Goal: Task Accomplishment & Management: Manage account settings

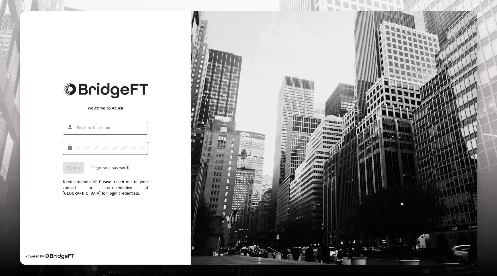
type input "[PERSON_NAME][EMAIL_ADDRESS][DOMAIN_NAME]"
click at [64, 167] on button "Sign In" at bounding box center [74, 167] width 22 height 11
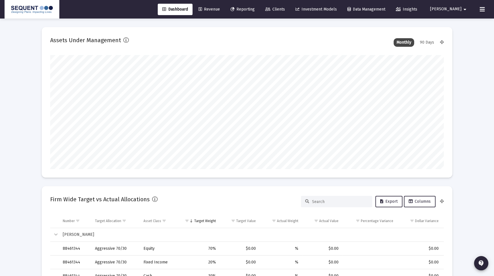
scroll to position [114, 212]
type input "[DATE]"
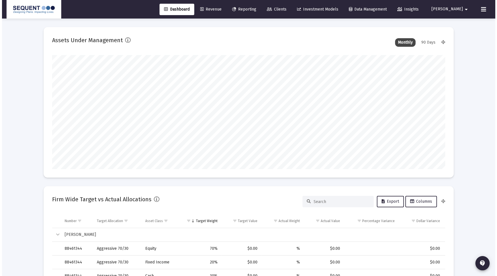
scroll to position [114, 184]
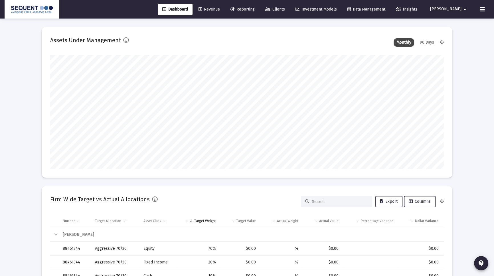
click at [270, 11] on icon at bounding box center [267, 9] width 5 height 4
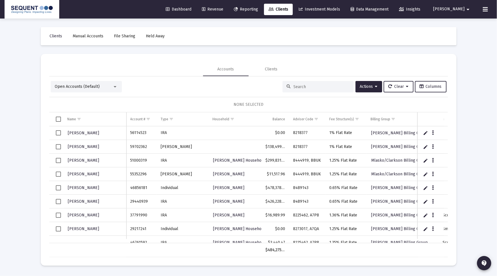
click at [322, 84] on div at bounding box center [318, 86] width 71 height 11
click at [322, 86] on input at bounding box center [322, 86] width 56 height 5
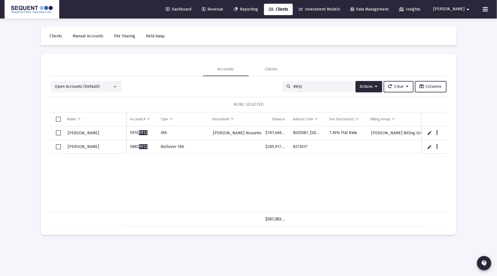
type input "9912"
drag, startPoint x: 148, startPoint y: 145, endPoint x: 127, endPoint y: 146, distance: 20.8
click at [127, 146] on td "5883 9912" at bounding box center [142, 147] width 30 height 14
copy td "5883 9912"
drag, startPoint x: 304, startPoint y: 148, endPoint x: 293, endPoint y: 149, distance: 10.8
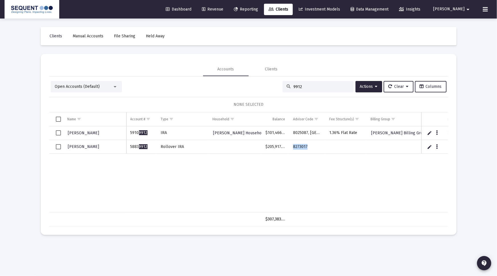
click at [293, 149] on td "8273017" at bounding box center [307, 147] width 36 height 14
copy td "8273017"
click at [58, 146] on span "Select row" at bounding box center [58, 146] width 5 height 5
click at [440, 145] on div "Data grid" at bounding box center [437, 146] width 7 height 5
click at [436, 148] on button "Data grid" at bounding box center [437, 146] width 5 height 5
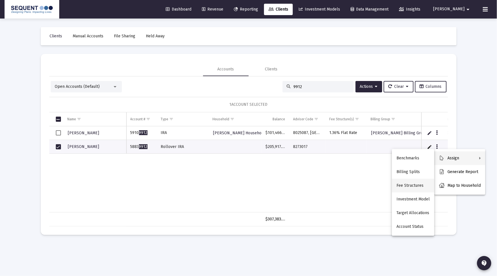
click at [419, 184] on button "Fee Structures" at bounding box center [413, 186] width 42 height 14
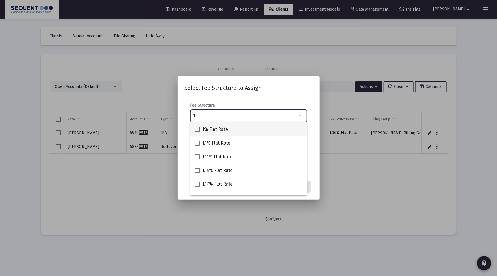
type input "1"
click at [219, 127] on span "1% Flat Rate" at bounding box center [215, 129] width 26 height 7
click at [198, 132] on input "1% Flat Rate" at bounding box center [197, 132] width 0 height 0
checkbox input "true"
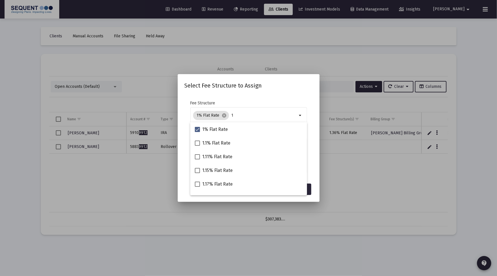
click at [277, 97] on mat-dialog-content "Fee Structure 1% Flat Rate cancel 1 arrow_drop_down Notes You are assigning 1 a…" at bounding box center [249, 137] width 142 height 85
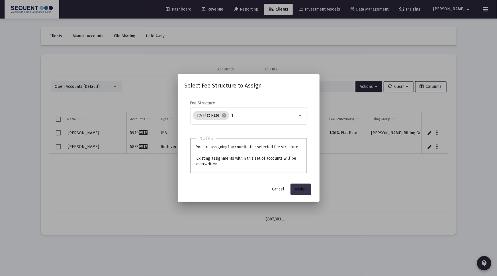
click at [302, 186] on button "Assign" at bounding box center [301, 189] width 21 height 11
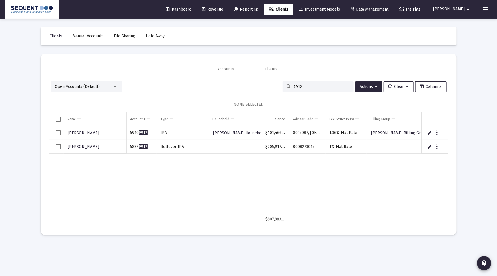
click at [56, 148] on span "Select row" at bounding box center [58, 146] width 5 height 5
click at [360, 86] on span "Actions" at bounding box center [369, 86] width 18 height 5
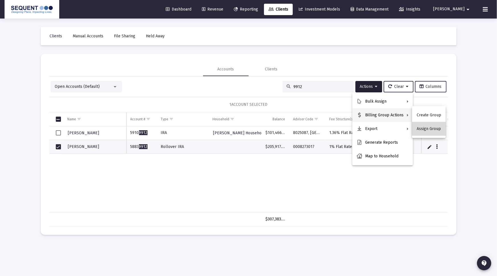
click at [433, 132] on button "Assign Group" at bounding box center [429, 129] width 34 height 14
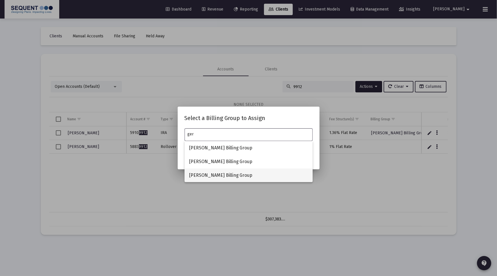
click at [211, 172] on span "[PERSON_NAME] Billing Group" at bounding box center [248, 175] width 119 height 14
type input "[PERSON_NAME] Billing Group"
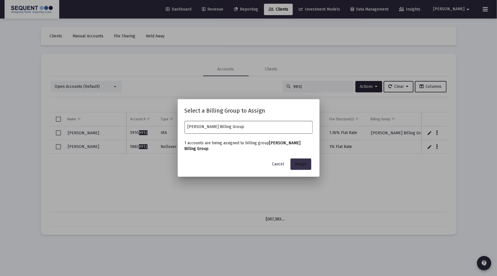
click at [299, 164] on span "Assign" at bounding box center [301, 164] width 12 height 5
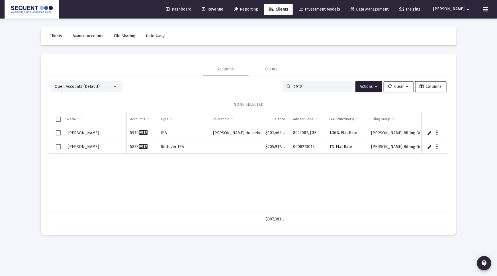
click at [467, 132] on div "Loading... Clients Manual Accounts File Sharing Held Away Accounts Clients Open…" at bounding box center [248, 138] width 497 height 276
drag, startPoint x: 308, startPoint y: 86, endPoint x: 283, endPoint y: 86, distance: 24.8
click at [284, 86] on div "9912" at bounding box center [318, 86] width 71 height 11
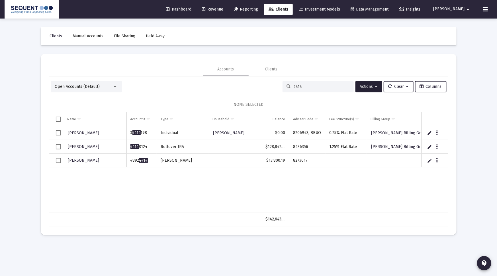
type input "4414"
drag, startPoint x: 308, startPoint y: 160, endPoint x: 294, endPoint y: 160, distance: 14.0
click at [294, 160] on td "8273017" at bounding box center [307, 161] width 36 height 14
copy td "8273017"
click at [465, 177] on div "Loading... Clients Manual Accounts File Sharing Held Away Accounts Clients Open…" at bounding box center [248, 138] width 497 height 276
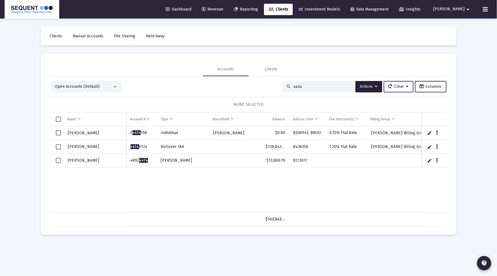
drag, startPoint x: 153, startPoint y: 159, endPoint x: 130, endPoint y: 159, distance: 23.4
click at [130, 159] on td "4892 4414" at bounding box center [142, 161] width 30 height 14
copy td "4892 4414"
click at [60, 160] on span "Select row" at bounding box center [58, 160] width 5 height 5
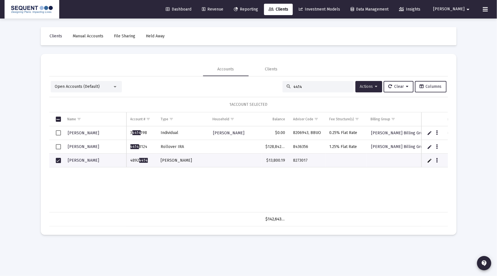
click at [375, 88] on icon at bounding box center [376, 87] width 3 height 4
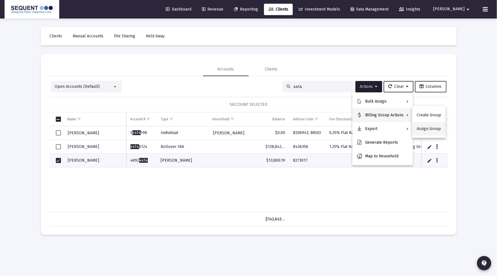
click at [420, 130] on button "Assign Group" at bounding box center [429, 129] width 34 height 14
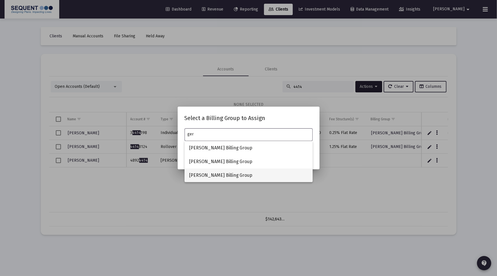
click at [217, 172] on span "[PERSON_NAME] Billing Group" at bounding box center [248, 175] width 119 height 14
type input "[PERSON_NAME] Billing Group"
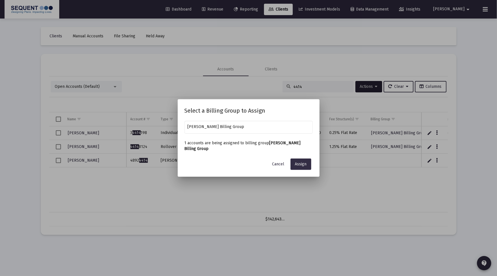
click at [304, 162] on span "Assign" at bounding box center [301, 164] width 12 height 5
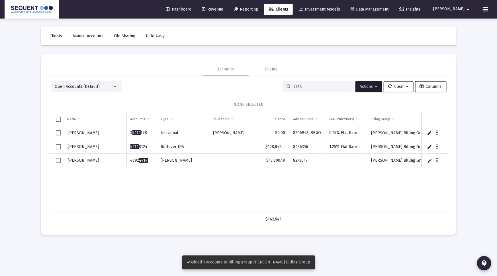
click at [441, 160] on div "Data grid" at bounding box center [437, 160] width 7 height 5
click at [437, 160] on icon "Data grid" at bounding box center [437, 160] width 2 height 7
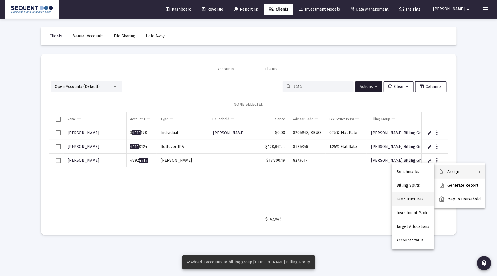
click at [412, 198] on button "Fee Structures" at bounding box center [413, 199] width 42 height 14
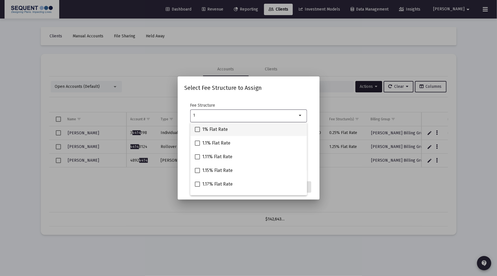
type input "1"
click at [221, 130] on span "1% Flat Rate" at bounding box center [215, 129] width 26 height 7
click at [198, 132] on input "1% Flat Rate" at bounding box center [197, 132] width 0 height 0
checkbox input "true"
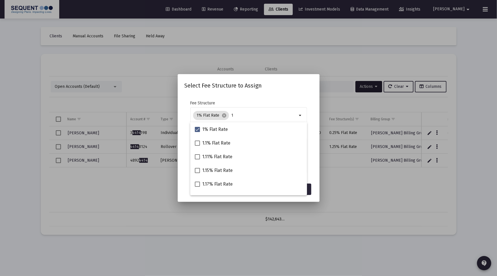
click at [316, 163] on mat-dialog-content "Fee Structure 1% Flat Rate cancel 1 arrow_drop_down Notes You are assigning 1 a…" at bounding box center [249, 137] width 142 height 85
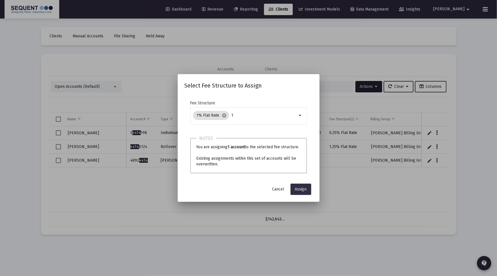
click at [302, 190] on span "Assign" at bounding box center [301, 189] width 12 height 5
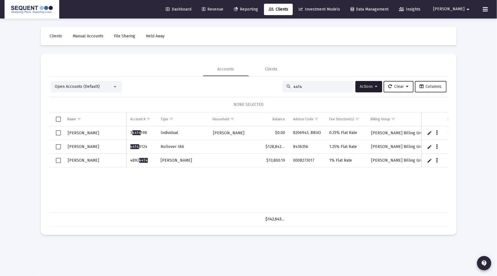
drag, startPoint x: 301, startPoint y: 86, endPoint x: 269, endPoint y: 84, distance: 31.7
click at [269, 84] on div "Open Accounts (Default) 4414 Actions Clear Columns" at bounding box center [249, 86] width 396 height 11
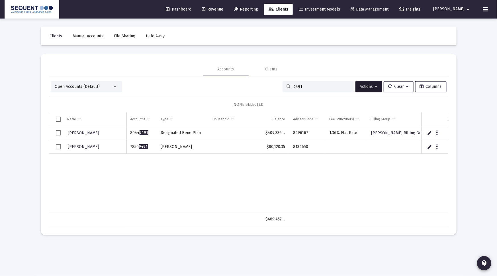
type input "9491"
drag, startPoint x: 148, startPoint y: 145, endPoint x: 131, endPoint y: 147, distance: 17.5
click at [131, 147] on td "7850 9491" at bounding box center [142, 147] width 30 height 14
copy td "7850 9491"
drag, startPoint x: 309, startPoint y: 148, endPoint x: 294, endPoint y: 149, distance: 15.2
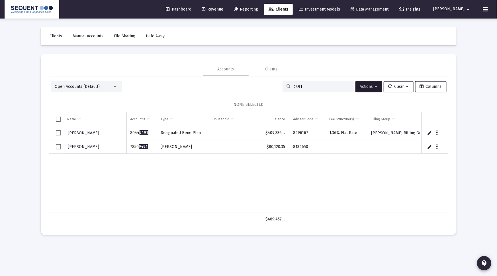
click at [294, 149] on td "8134650" at bounding box center [307, 147] width 36 height 14
copy td "8134650"
click at [232, 166] on div "[PERSON_NAME] 8044 9491 Designated Bene Plan $409,336.84 8496167 1.36% Flat Rat…" at bounding box center [315, 169] width 532 height 86
click at [438, 146] on icon "Data grid" at bounding box center [437, 146] width 2 height 7
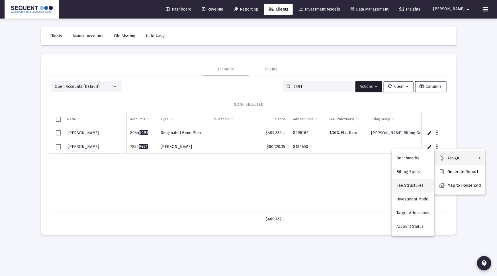
click at [416, 185] on button "Fee Structures" at bounding box center [413, 186] width 42 height 14
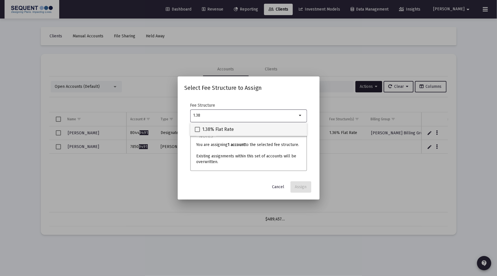
type input "1.38"
click at [278, 131] on div "1.38% Flat Rate" at bounding box center [249, 129] width 108 height 14
checkbox input "true"
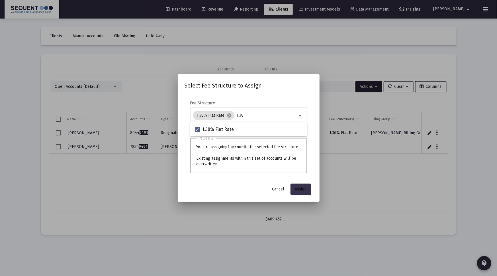
click at [303, 188] on span "Assign" at bounding box center [301, 189] width 12 height 5
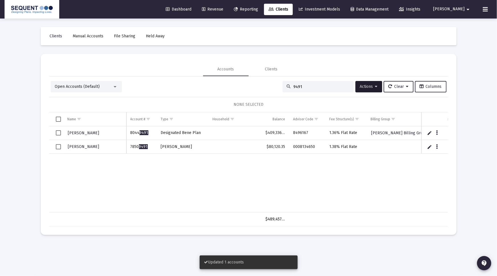
click at [57, 146] on span "Select row" at bounding box center [58, 146] width 5 height 5
click at [370, 84] on span "Actions" at bounding box center [369, 86] width 18 height 5
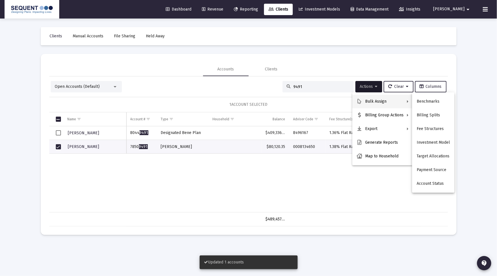
click at [332, 182] on div at bounding box center [248, 138] width 497 height 276
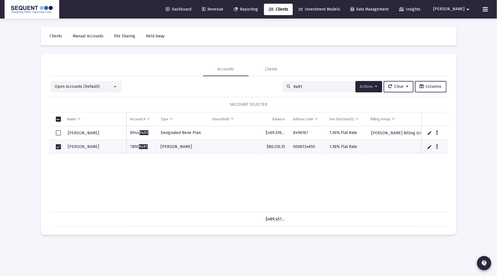
click at [371, 84] on span "Actions" at bounding box center [369, 86] width 18 height 5
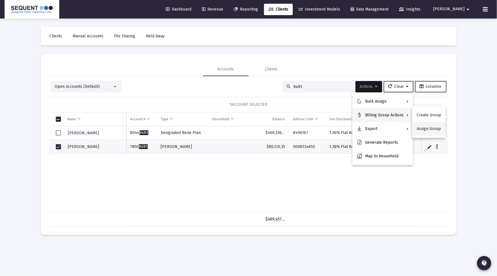
click at [421, 128] on button "Assign Group" at bounding box center [429, 129] width 34 height 14
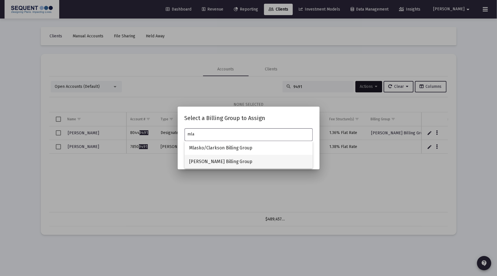
click at [248, 160] on span "[PERSON_NAME] Billing Group" at bounding box center [248, 162] width 119 height 14
type input "[PERSON_NAME] Billing Group"
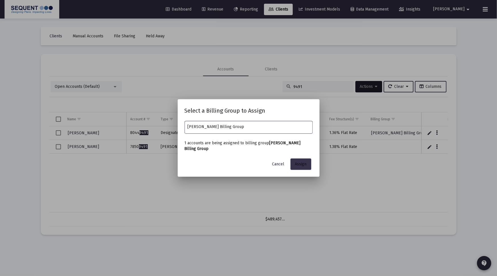
click at [303, 163] on span "Assign" at bounding box center [301, 164] width 12 height 5
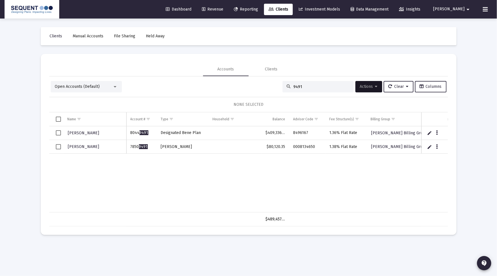
drag, startPoint x: 305, startPoint y: 86, endPoint x: 286, endPoint y: 86, distance: 19.7
click at [286, 86] on div "9491" at bounding box center [318, 86] width 71 height 11
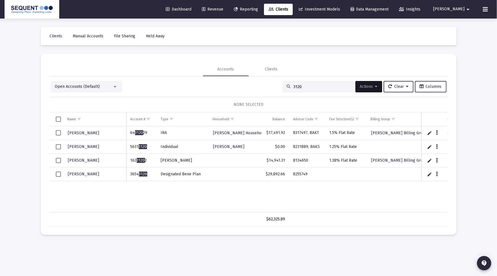
type input "3120"
drag, startPoint x: 308, startPoint y: 173, endPoint x: 290, endPoint y: 174, distance: 18.5
click at [290, 174] on td "8255749" at bounding box center [307, 174] width 36 height 14
copy td "8255749"
drag, startPoint x: 145, startPoint y: 173, endPoint x: 131, endPoint y: 176, distance: 13.9
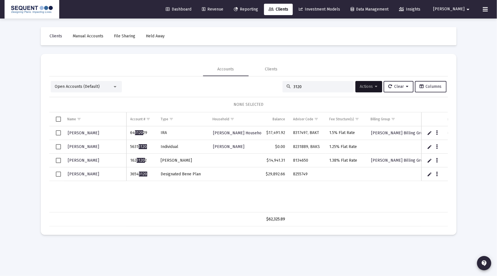
click at [131, 174] on td "3654 3120" at bounding box center [142, 174] width 30 height 14
copy td "3654 3120"
click at [438, 173] on icon "Data grid" at bounding box center [437, 174] width 2 height 7
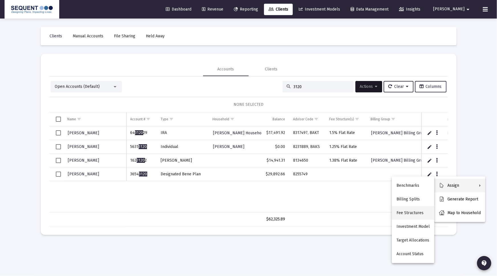
click at [419, 211] on button "Fee Structures" at bounding box center [413, 213] width 42 height 14
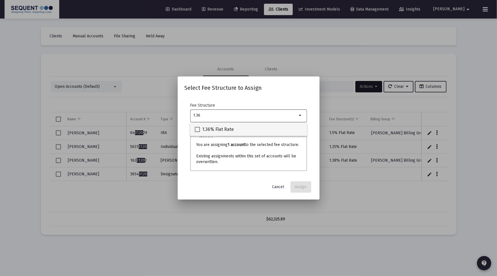
type input "1.36"
click at [221, 127] on span "1.36% Flat Rate" at bounding box center [218, 129] width 32 height 7
click at [198, 132] on input "1.36% Flat Rate" at bounding box center [197, 132] width 0 height 0
checkbox input "true"
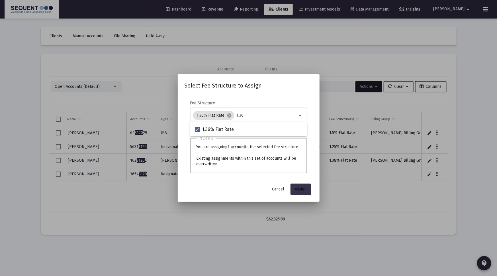
click at [299, 192] on button "Assign" at bounding box center [301, 189] width 21 height 11
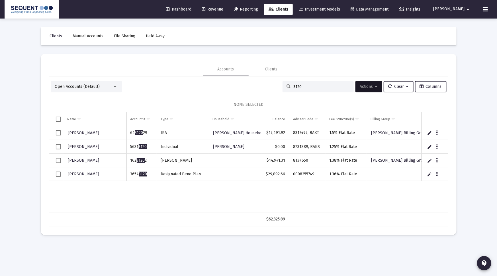
click at [56, 174] on span "Select row" at bounding box center [58, 174] width 5 height 5
click at [369, 87] on span "Actions" at bounding box center [369, 86] width 18 height 5
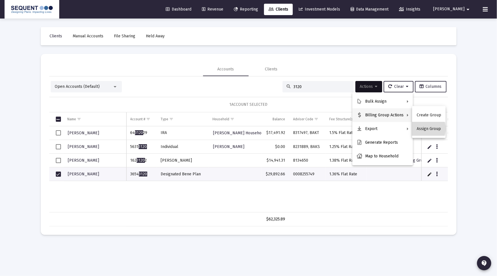
click at [420, 129] on button "Assign Group" at bounding box center [429, 129] width 34 height 14
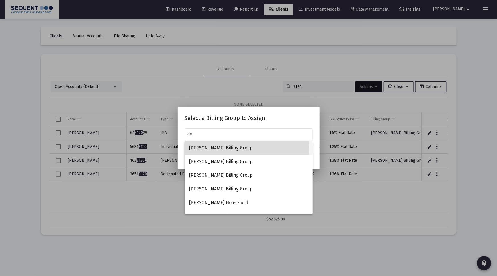
click at [218, 147] on span "[PERSON_NAME] Billing Group" at bounding box center [248, 148] width 119 height 14
type input "[PERSON_NAME] Billing Group"
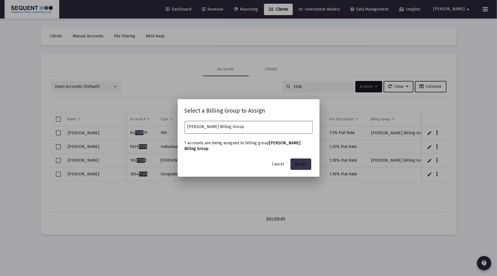
click at [300, 165] on span "Assign" at bounding box center [301, 164] width 12 height 5
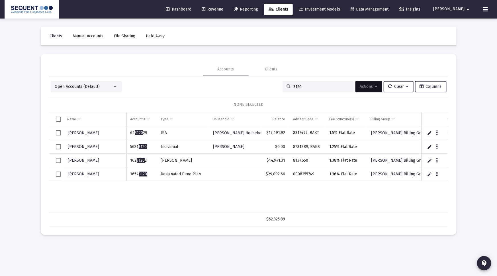
drag, startPoint x: 308, startPoint y: 86, endPoint x: 275, endPoint y: 86, distance: 33.6
click at [275, 86] on div "Open Accounts (Default) 3120 Actions Clear Columns" at bounding box center [249, 86] width 396 height 11
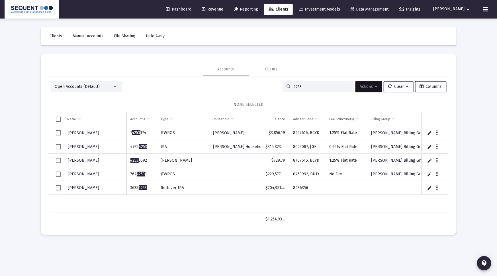
type input "4253"
drag, startPoint x: 103, startPoint y: 188, endPoint x: 73, endPoint y: 188, distance: 29.6
click at [73, 188] on div "[PERSON_NAME]" at bounding box center [95, 188] width 55 height 8
drag, startPoint x: 151, startPoint y: 188, endPoint x: 128, endPoint y: 191, distance: 23.3
click at [128, 191] on td "3635 4253" at bounding box center [142, 188] width 30 height 14
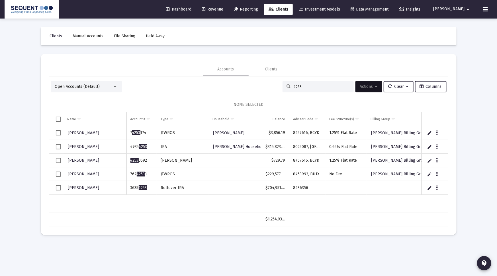
copy td "3635 4253"
drag, startPoint x: 300, startPoint y: 189, endPoint x: 292, endPoint y: 189, distance: 8.0
click at [292, 189] on td "8436356" at bounding box center [307, 188] width 36 height 14
copy td "8436356"
drag, startPoint x: 149, startPoint y: 187, endPoint x: 131, endPoint y: 187, distance: 18.5
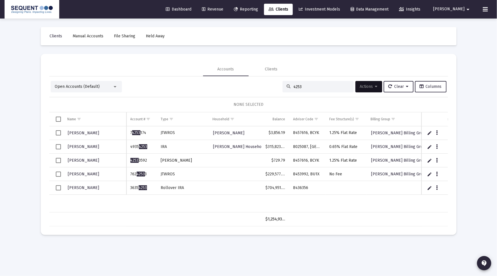
click at [131, 187] on td "3635 4253" at bounding box center [142, 188] width 30 height 14
click at [58, 188] on span "Select row" at bounding box center [58, 187] width 5 height 5
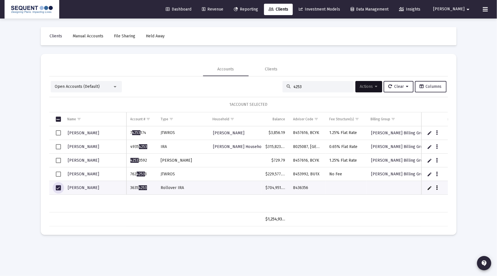
click at [435, 188] on button "Data grid" at bounding box center [437, 187] width 5 height 5
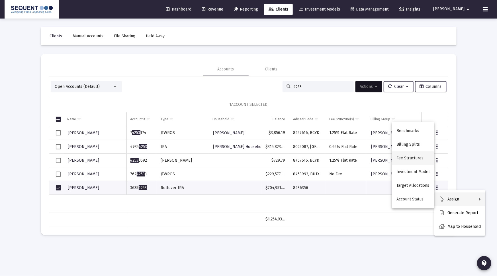
click at [426, 158] on button "Fee Structures" at bounding box center [413, 158] width 42 height 14
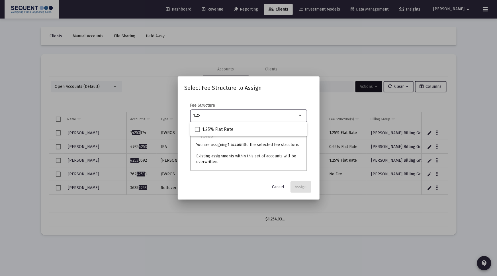
type input "1.25"
click at [224, 128] on span "1.25% Flat Rate" at bounding box center [217, 129] width 31 height 7
click at [198, 132] on input "1.25% Flat Rate" at bounding box center [197, 132] width 0 height 0
checkbox input "true"
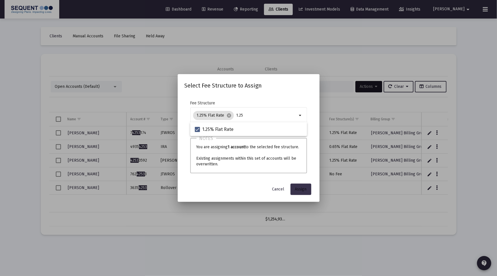
click at [297, 190] on span "Assign" at bounding box center [301, 189] width 12 height 5
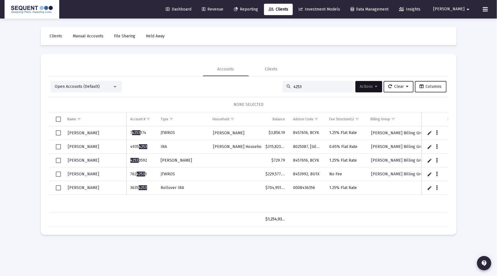
click at [56, 188] on span "Select row" at bounding box center [58, 187] width 5 height 5
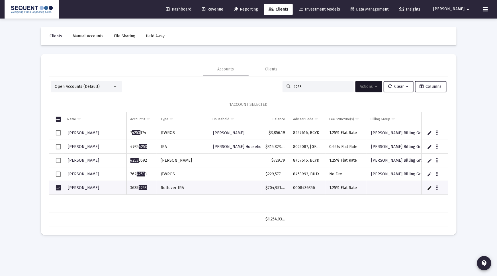
click at [371, 87] on span "Actions" at bounding box center [369, 86] width 18 height 5
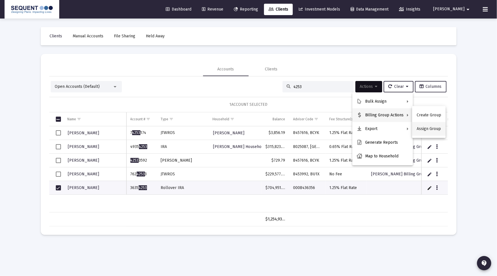
click at [422, 129] on button "Assign Group" at bounding box center [429, 129] width 34 height 14
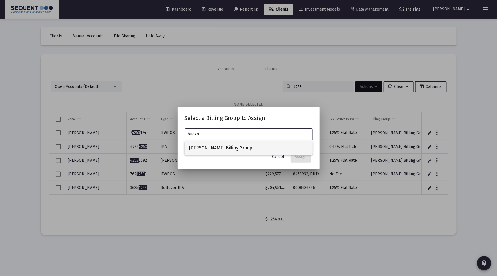
click at [246, 147] on span "[PERSON_NAME] Billing Group" at bounding box center [248, 148] width 119 height 14
type input "[PERSON_NAME] Billing Group"
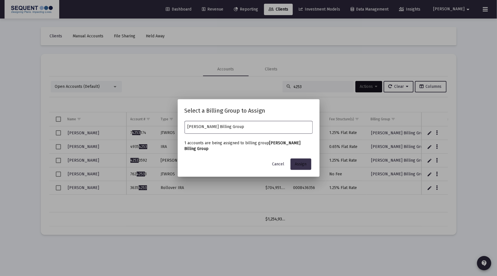
click at [300, 163] on span "Assign" at bounding box center [301, 164] width 12 height 5
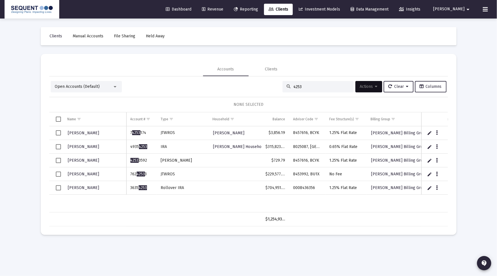
drag, startPoint x: 303, startPoint y: 87, endPoint x: 278, endPoint y: 88, distance: 24.8
click at [278, 88] on div "Open Accounts (Default) 4253 Actions Clear Columns" at bounding box center [249, 86] width 396 height 11
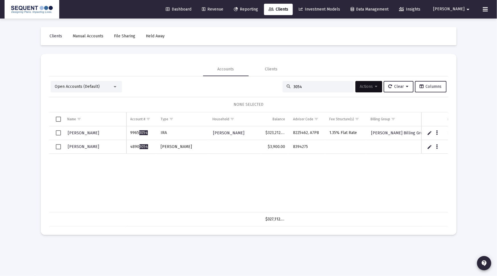
type input "3054"
drag, startPoint x: 149, startPoint y: 146, endPoint x: 128, endPoint y: 146, distance: 20.8
click at [128, 146] on td "4890 3054" at bounding box center [142, 147] width 30 height 14
drag, startPoint x: 311, startPoint y: 145, endPoint x: 289, endPoint y: 144, distance: 22.0
click at [289, 144] on td "8394275" at bounding box center [307, 147] width 36 height 14
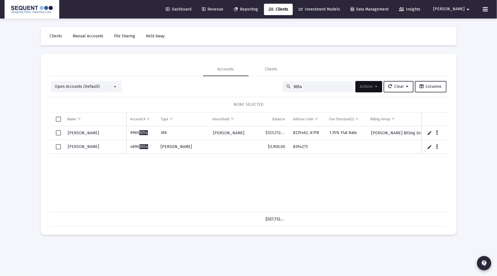
click at [155, 164] on div "[PERSON_NAME] 9965 3054 [PERSON_NAME], [PERSON_NAME] $323,212.40 8225462, A7P8 …" at bounding box center [315, 169] width 532 height 86
click at [58, 145] on span "Select row" at bounding box center [58, 146] width 5 height 5
click at [369, 87] on span "Actions" at bounding box center [369, 86] width 18 height 5
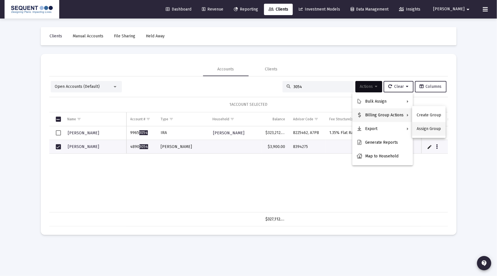
click at [421, 127] on button "Assign Group" at bounding box center [429, 129] width 34 height 14
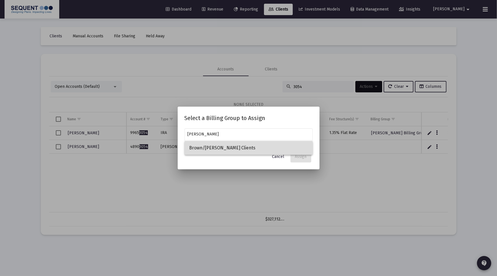
click at [263, 144] on span "Brown/[PERSON_NAME] Clients" at bounding box center [248, 148] width 119 height 14
type input "Brown/[PERSON_NAME] Clients"
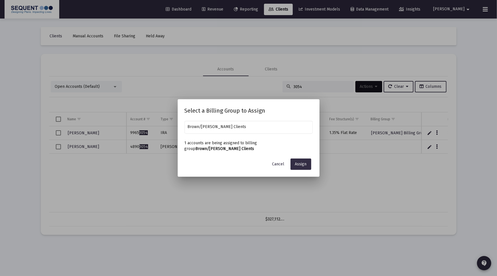
click at [304, 164] on button "Assign" at bounding box center [301, 163] width 21 height 11
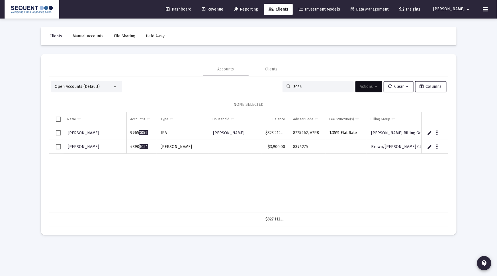
click at [58, 145] on span "Select row" at bounding box center [58, 146] width 5 height 5
click at [436, 145] on icon "Data grid" at bounding box center [437, 146] width 2 height 7
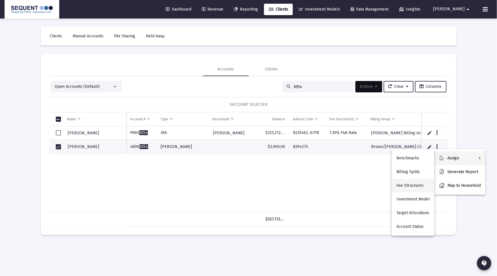
click at [419, 183] on button "Fee Structures" at bounding box center [413, 186] width 42 height 14
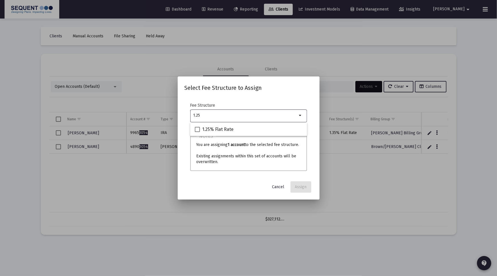
type input "1.25"
click at [202, 135] on mat-checkbox "1.25% Flat Rate" at bounding box center [214, 129] width 39 height 14
click at [215, 128] on span "1.25% Flat Rate" at bounding box center [217, 129] width 31 height 7
click at [198, 132] on input "1.25% Flat Rate" at bounding box center [197, 132] width 0 height 0
checkbox input "true"
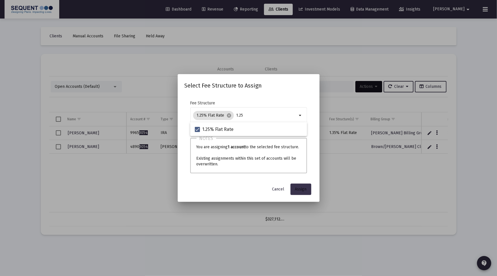
click at [305, 188] on span "Assign" at bounding box center [301, 189] width 12 height 5
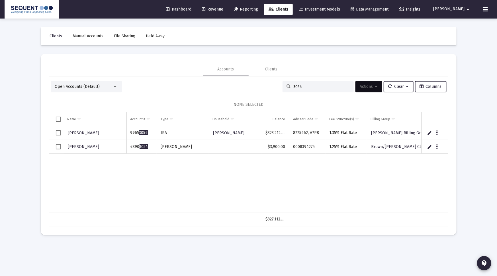
click at [283, 90] on div "3054" at bounding box center [318, 86] width 71 height 11
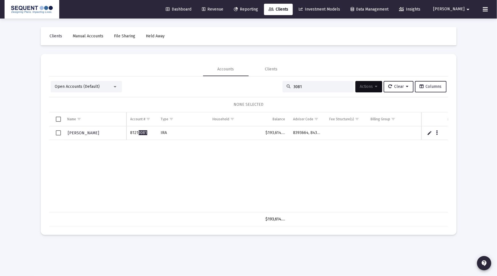
type input "3081"
drag, startPoint x: 147, startPoint y: 133, endPoint x: 131, endPoint y: 134, distance: 16.0
click at [131, 134] on td "8121 3081" at bounding box center [142, 133] width 30 height 14
click at [160, 157] on div "[PERSON_NAME] 8121 3081 IRA $193,614.50 8393664, 8430533" at bounding box center [315, 169] width 532 height 86
drag, startPoint x: 150, startPoint y: 132, endPoint x: 131, endPoint y: 136, distance: 19.4
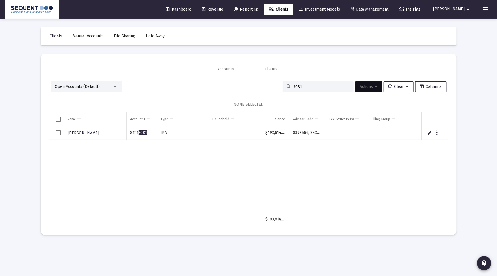
click at [131, 136] on td "8121 3081" at bounding box center [142, 133] width 30 height 14
drag, startPoint x: 292, startPoint y: 133, endPoint x: 330, endPoint y: 133, distance: 38.2
click at [330, 133] on tr "[PERSON_NAME] 8121 3081 IRA $193,614.50 8393664, 8430533" at bounding box center [315, 133] width 532 height 14
click at [314, 141] on div "[PERSON_NAME] 8121 3081 IRA $193,614.50 8393664, 8430533" at bounding box center [315, 169] width 532 height 86
drag, startPoint x: 291, startPoint y: 133, endPoint x: 320, endPoint y: 131, distance: 28.8
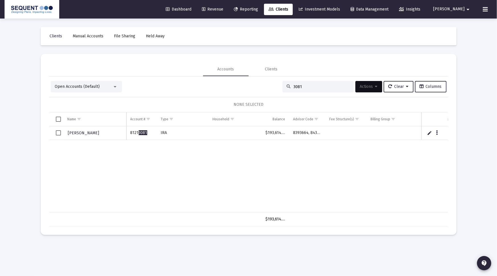
click at [320, 131] on td "8393664, 8430533" at bounding box center [307, 133] width 36 height 14
click at [308, 135] on td "8393664, 8430533" at bounding box center [307, 133] width 36 height 14
click at [318, 132] on td "8393664, 8430533" at bounding box center [307, 133] width 36 height 14
click at [320, 133] on td "8393664, 8430533" at bounding box center [307, 133] width 36 height 14
drag, startPoint x: 293, startPoint y: 132, endPoint x: 327, endPoint y: 133, distance: 33.7
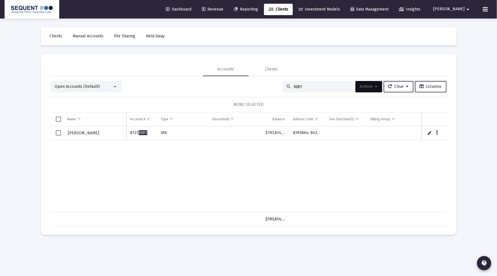
click at [327, 133] on tr "[PERSON_NAME] 8121 3081 IRA $193,614.50 8393664, 8430533" at bounding box center [315, 133] width 532 height 14
click at [243, 171] on div "[PERSON_NAME] 8121 3081 IRA $193,614.50 8393664, 8430533" at bounding box center [315, 169] width 532 height 86
click at [57, 133] on span "Select row" at bounding box center [58, 132] width 5 height 5
click at [436, 131] on icon "Data grid" at bounding box center [437, 132] width 2 height 7
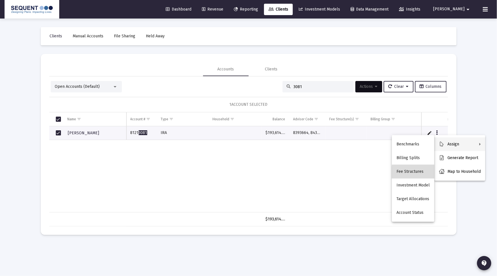
click at [422, 174] on button "Fee Structures" at bounding box center [413, 172] width 42 height 14
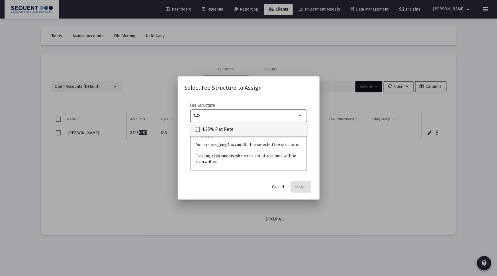
type input "1.25"
click at [221, 128] on span "1.25% Flat Rate" at bounding box center [217, 129] width 31 height 7
click at [198, 132] on input "1.25% Flat Rate" at bounding box center [197, 132] width 0 height 0
checkbox input "true"
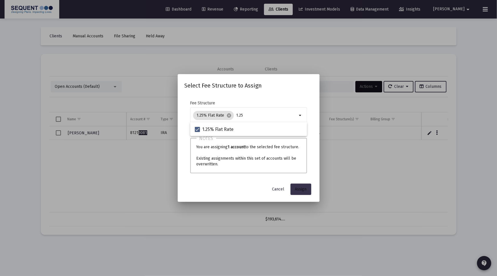
click at [303, 194] on button "Assign" at bounding box center [301, 189] width 21 height 11
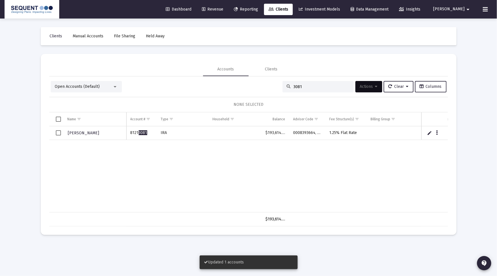
click at [58, 132] on span "Select row" at bounding box center [58, 132] width 5 height 5
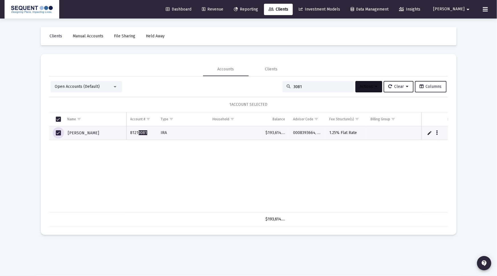
click at [375, 87] on icon at bounding box center [376, 87] width 3 height 4
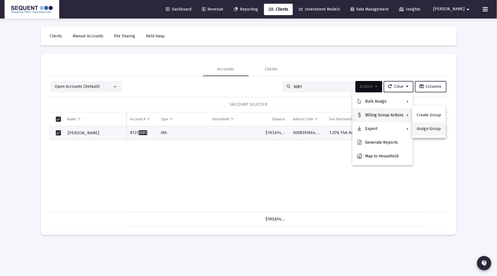
click at [422, 131] on button "Assign Group" at bounding box center [429, 129] width 34 height 14
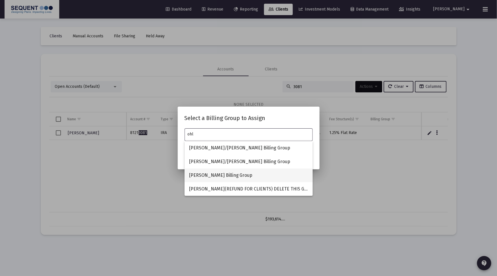
click at [225, 176] on span "[PERSON_NAME] Billing Group" at bounding box center [248, 175] width 119 height 14
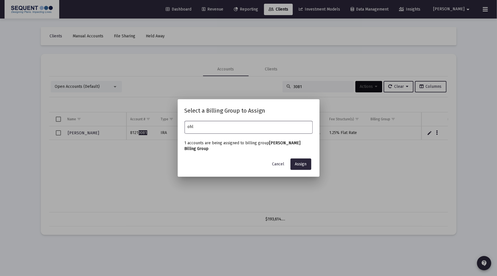
type input "[PERSON_NAME] Billing Group"
click at [309, 162] on button "Assign" at bounding box center [301, 163] width 21 height 11
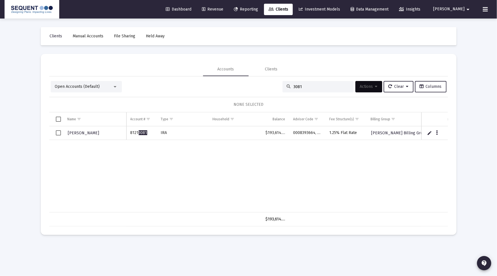
drag, startPoint x: 299, startPoint y: 86, endPoint x: 263, endPoint y: 82, distance: 36.3
click at [266, 82] on div "Open Accounts (Default) 3081 Actions Clear Columns" at bounding box center [249, 86] width 396 height 11
type input "5858"
click at [131, 149] on td "2332 5858" at bounding box center [142, 147] width 30 height 14
drag, startPoint x: 300, startPoint y: 149, endPoint x: 293, endPoint y: 149, distance: 6.8
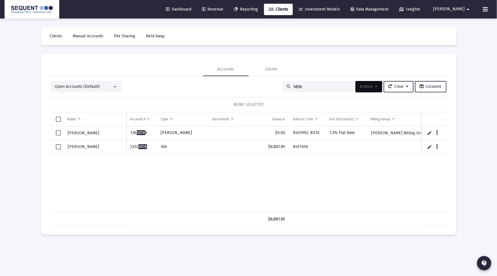
click at [293, 149] on td "8457616" at bounding box center [307, 147] width 36 height 14
click at [189, 166] on div "[PERSON_NAME] 126 5858 6 [PERSON_NAME] $0.00 8453992, BU1X 1.3% Flat Rate [PERS…" at bounding box center [315, 169] width 532 height 86
click at [439, 147] on button "Data grid" at bounding box center [437, 146] width 5 height 5
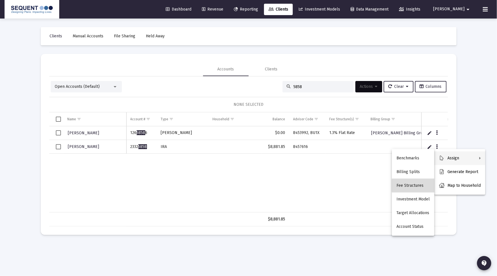
click at [418, 186] on button "Fee Structures" at bounding box center [413, 186] width 42 height 14
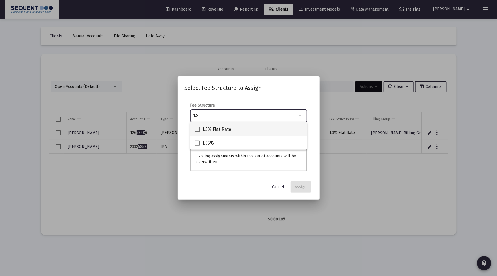
type input "1.5"
click at [219, 128] on span "1.5% Flat Rate" at bounding box center [216, 129] width 29 height 7
click at [198, 132] on input "1.5% Flat Rate" at bounding box center [197, 132] width 0 height 0
checkbox input "true"
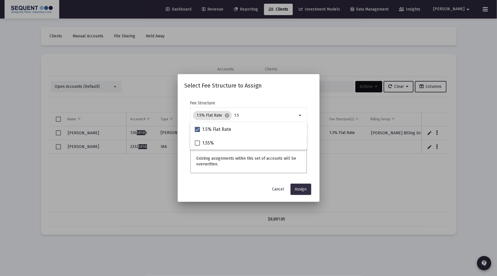
click at [303, 188] on span "Assign" at bounding box center [301, 189] width 12 height 5
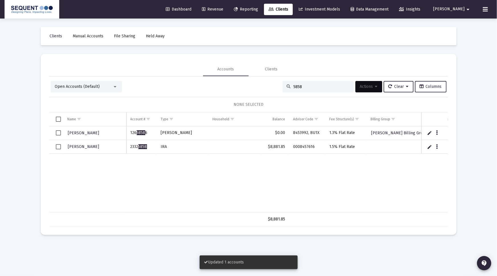
click at [56, 146] on span "Select row" at bounding box center [58, 146] width 5 height 5
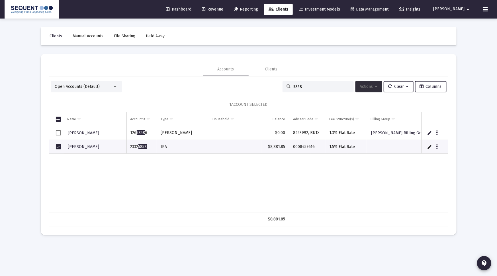
click at [375, 85] on icon at bounding box center [376, 87] width 3 height 4
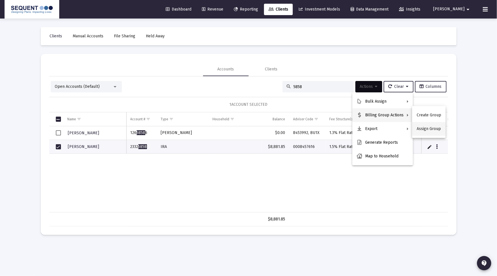
click at [429, 131] on button "Assign Group" at bounding box center [429, 129] width 34 height 14
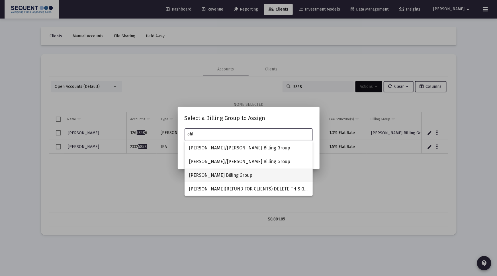
click at [237, 174] on span "[PERSON_NAME] Billing Group" at bounding box center [248, 175] width 119 height 14
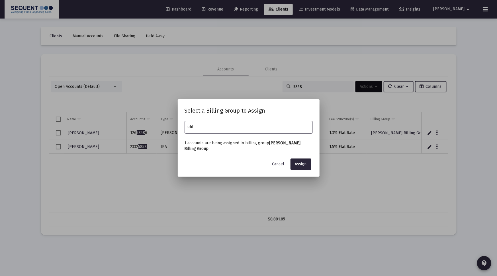
type input "[PERSON_NAME] Billing Group"
click at [305, 167] on button "Assign" at bounding box center [301, 163] width 21 height 11
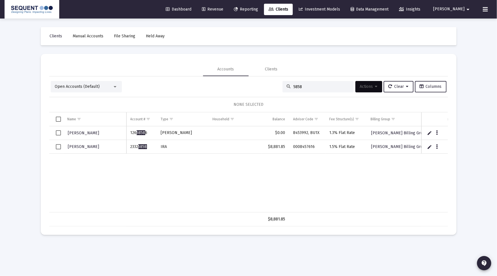
drag, startPoint x: 300, startPoint y: 88, endPoint x: 281, endPoint y: 88, distance: 18.8
click at [283, 88] on div "5858" at bounding box center [318, 86] width 71 height 11
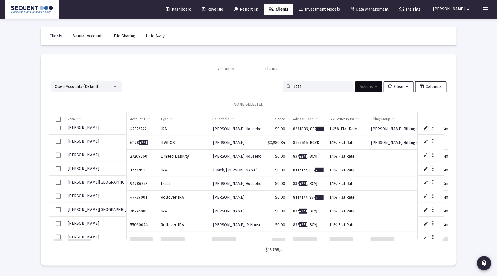
scroll to position [156, 0]
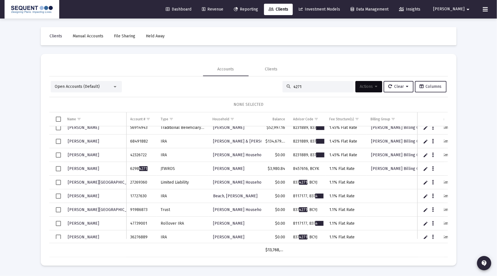
drag, startPoint x: 284, startPoint y: 89, endPoint x: 269, endPoint y: 90, distance: 14.8
click at [270, 90] on div "Open Accounts (Default) 4271 Actions Clear Columns" at bounding box center [249, 86] width 396 height 11
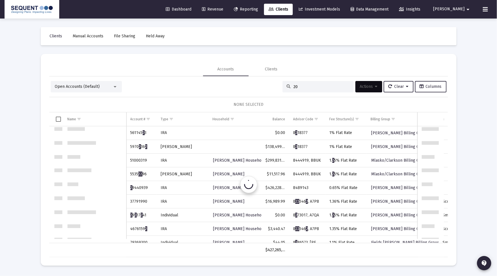
scroll to position [0, 0]
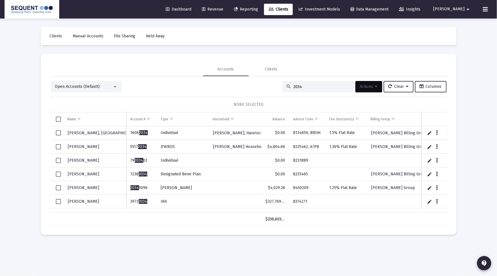
type input "2034"
drag, startPoint x: 149, startPoint y: 202, endPoint x: 131, endPoint y: 202, distance: 18.5
click at [131, 202] on td "3973 2034" at bounding box center [142, 202] width 30 height 14
drag, startPoint x: 301, startPoint y: 202, endPoint x: 290, endPoint y: 202, distance: 10.3
click at [291, 202] on td "8374271" at bounding box center [307, 202] width 36 height 14
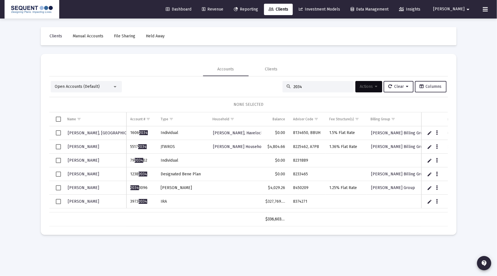
click at [57, 200] on span "Select row" at bounding box center [58, 201] width 5 height 5
click at [368, 88] on span "Actions" at bounding box center [369, 86] width 18 height 5
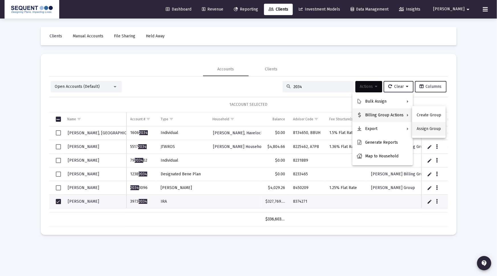
click at [421, 126] on button "Assign Group" at bounding box center [429, 129] width 34 height 14
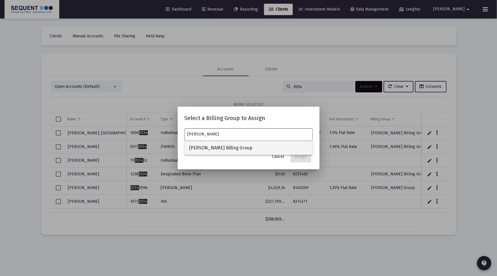
click at [247, 145] on span "[PERSON_NAME] Billing Group" at bounding box center [248, 148] width 119 height 14
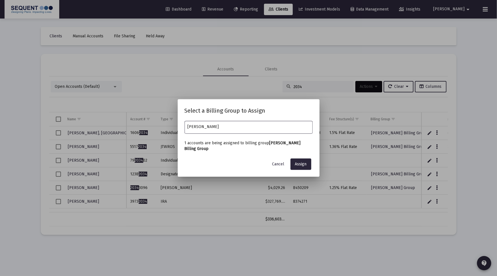
type input "[PERSON_NAME] Billing Group"
click at [297, 167] on button "Assign" at bounding box center [301, 163] width 21 height 11
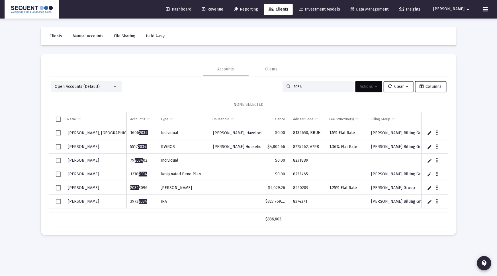
click at [57, 200] on span "Select row" at bounding box center [58, 201] width 5 height 5
click at [437, 202] on icon "Data grid" at bounding box center [437, 201] width 2 height 7
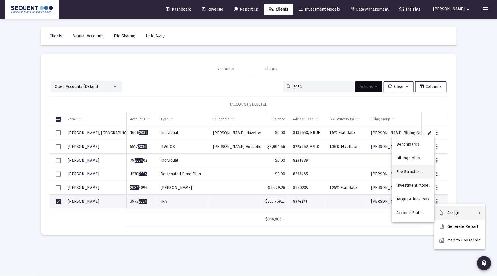
click at [410, 168] on button "Fee Structures" at bounding box center [413, 172] width 42 height 14
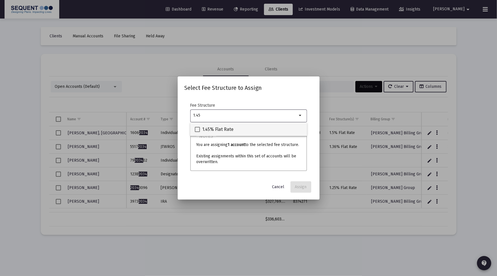
type input "1.45"
click at [225, 127] on span "1.45% Flat Rate" at bounding box center [217, 129] width 31 height 7
click at [198, 132] on input "1.45% Flat Rate" at bounding box center [197, 132] width 0 height 0
checkbox input "true"
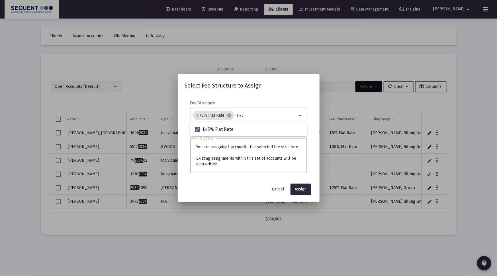
click at [299, 183] on div "Select Fee Structure to Assign Fee Structure 1.45% Flat Rate cancel 1.45 arrow_…" at bounding box center [249, 138] width 128 height 114
click at [301, 187] on span "Assign" at bounding box center [301, 189] width 12 height 5
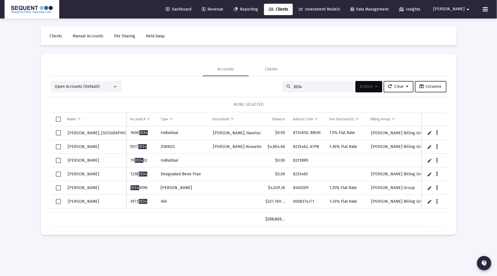
drag, startPoint x: 303, startPoint y: 89, endPoint x: 274, endPoint y: 90, distance: 28.8
click at [274, 90] on div "Open Accounts (Default) 2034 Actions Clear Columns" at bounding box center [249, 86] width 396 height 11
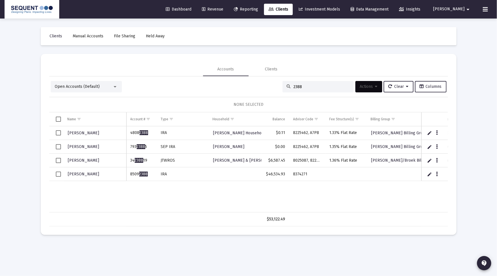
type input "2388"
drag, startPoint x: 145, startPoint y: 173, endPoint x: 131, endPoint y: 174, distance: 14.6
click at [131, 174] on td "8509 2388" at bounding box center [142, 174] width 30 height 14
click at [147, 177] on td "8509 2388" at bounding box center [142, 174] width 30 height 14
drag, startPoint x: 154, startPoint y: 174, endPoint x: 131, endPoint y: 175, distance: 22.8
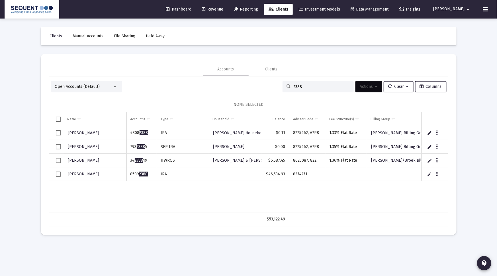
click at [131, 175] on td "8509 2388" at bounding box center [142, 174] width 30 height 14
drag, startPoint x: 306, startPoint y: 172, endPoint x: 289, endPoint y: 174, distance: 16.7
click at [289, 174] on td "8374271" at bounding box center [307, 174] width 36 height 14
click at [56, 174] on span "Select row" at bounding box center [58, 174] width 5 height 5
click at [368, 84] on span "Actions" at bounding box center [369, 86] width 18 height 5
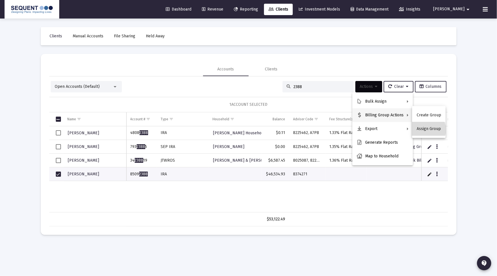
click at [423, 130] on button "Assign Group" at bounding box center [429, 129] width 34 height 14
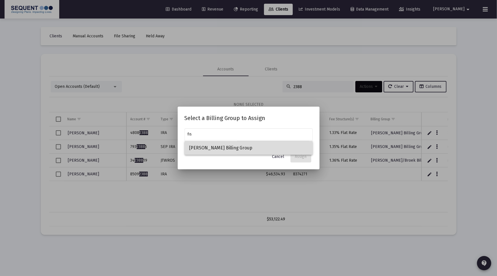
click at [238, 145] on span "[PERSON_NAME] Billing Group" at bounding box center [248, 148] width 119 height 14
type input "[PERSON_NAME] Billing Group"
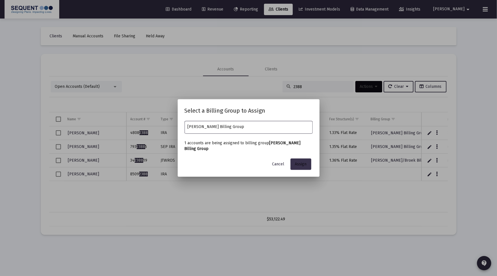
click at [297, 165] on span "Assign" at bounding box center [301, 164] width 12 height 5
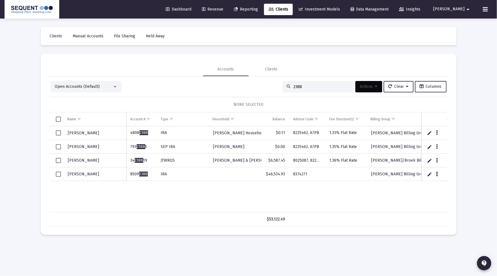
click at [437, 173] on icon "Data grid" at bounding box center [437, 174] width 2 height 7
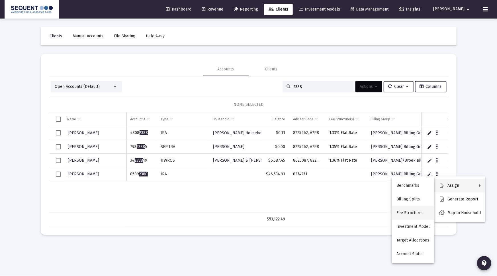
click at [415, 214] on button "Fee Structures" at bounding box center [413, 213] width 42 height 14
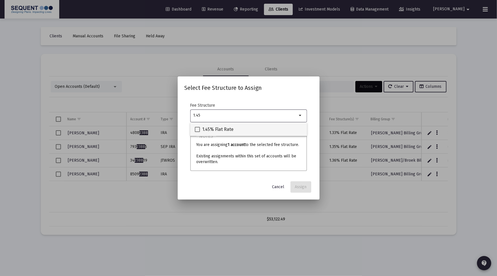
type input "1.45"
click at [251, 128] on div "1.45% Flat Rate" at bounding box center [249, 129] width 108 height 14
checkbox input "true"
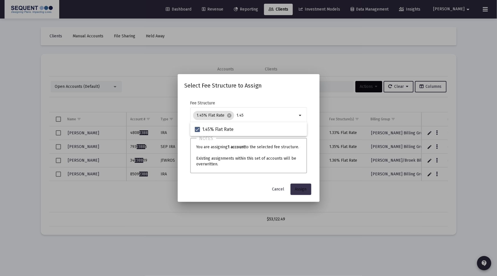
click at [299, 188] on span "Assign" at bounding box center [301, 189] width 12 height 5
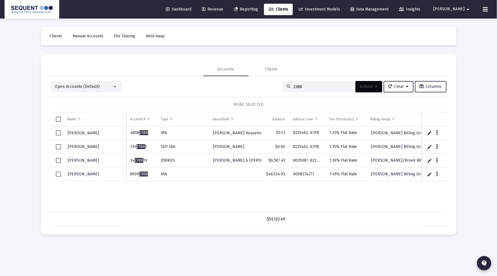
drag, startPoint x: 308, startPoint y: 87, endPoint x: 261, endPoint y: 86, distance: 47.0
click at [263, 85] on div "Open Accounts (Default) 2388 Actions Clear Columns" at bounding box center [249, 86] width 396 height 11
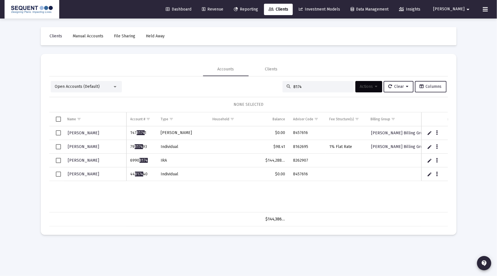
type input "8174"
drag, startPoint x: 147, startPoint y: 158, endPoint x: 129, endPoint y: 160, distance: 18.0
click at [129, 160] on td "6990 8174" at bounding box center [142, 161] width 30 height 14
drag, startPoint x: 310, startPoint y: 160, endPoint x: 294, endPoint y: 162, distance: 16.4
click at [294, 162] on td "8262907" at bounding box center [307, 161] width 36 height 14
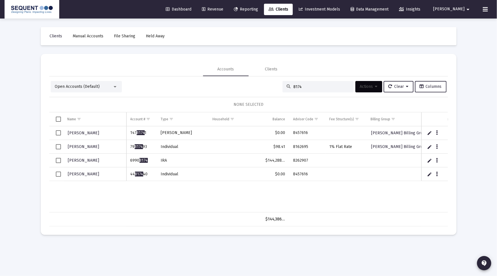
click at [155, 193] on div "[PERSON_NAME] 147 8174 1 [PERSON_NAME] $0.00 8457616 [PERSON_NAME] Billing Grou…" at bounding box center [315, 169] width 532 height 86
click at [59, 159] on span "Select row" at bounding box center [58, 160] width 5 height 5
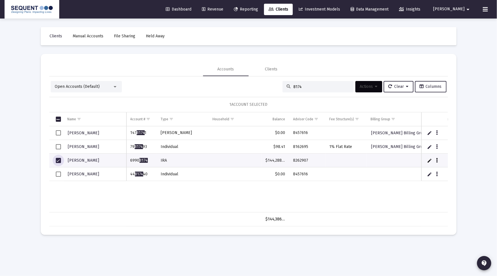
click at [436, 160] on icon "Data grid" at bounding box center [437, 160] width 2 height 7
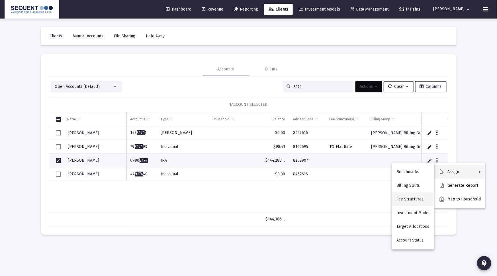
click at [416, 197] on button "Fee Structures" at bounding box center [413, 199] width 42 height 14
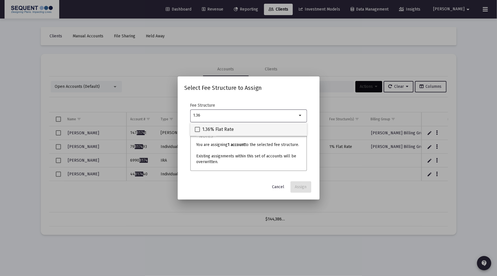
type input "1.36"
click at [239, 126] on div "1.36% Flat Rate" at bounding box center [249, 129] width 108 height 14
checkbox input "true"
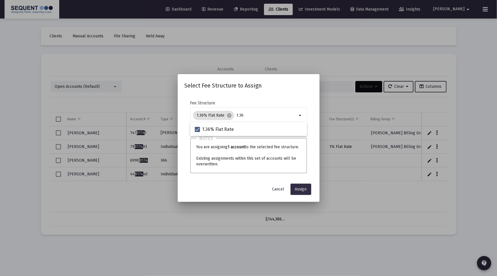
click at [307, 188] on span "Assign" at bounding box center [301, 189] width 12 height 5
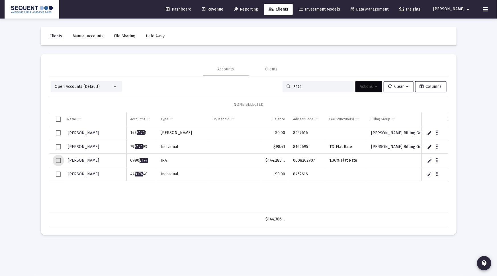
click at [60, 160] on span "Select row" at bounding box center [58, 160] width 5 height 5
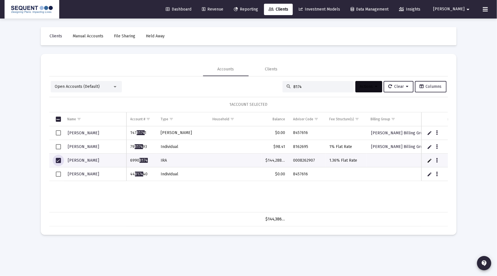
click at [368, 84] on button "Actions" at bounding box center [369, 86] width 27 height 11
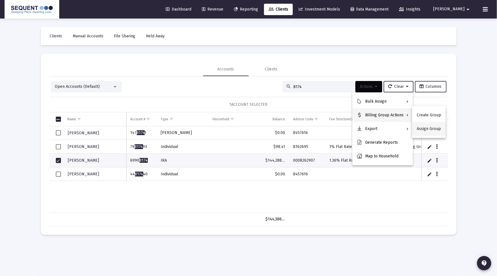
click at [426, 126] on button "Assign Group" at bounding box center [429, 129] width 34 height 14
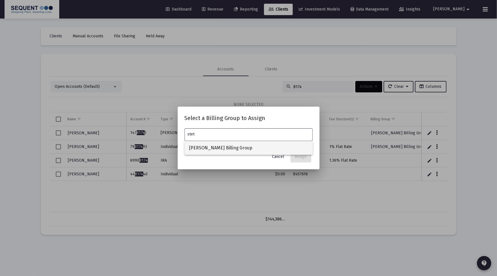
click at [220, 147] on span "[PERSON_NAME] Billing Group" at bounding box center [248, 148] width 119 height 14
type input "[PERSON_NAME] Billing Group"
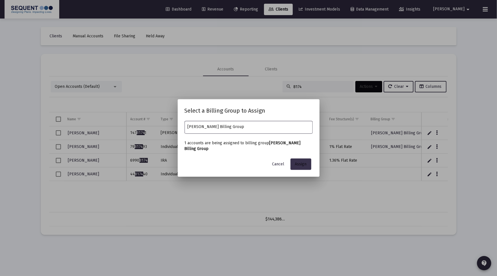
click at [298, 163] on span "Assign" at bounding box center [301, 164] width 12 height 5
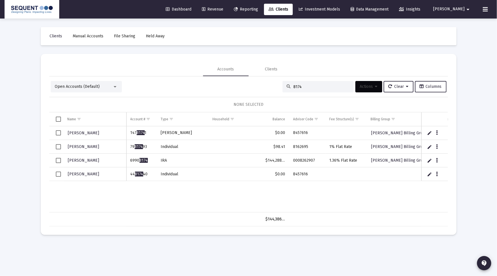
drag, startPoint x: 303, startPoint y: 86, endPoint x: 288, endPoint y: 87, distance: 15.4
click at [288, 87] on div "8174" at bounding box center [318, 86] width 71 height 11
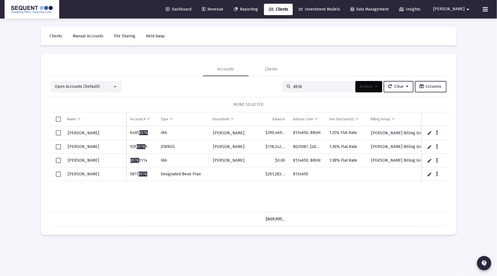
type input "6576"
drag, startPoint x: 148, startPoint y: 174, endPoint x: 130, endPoint y: 174, distance: 17.7
click at [130, 174] on td "5873 6576" at bounding box center [142, 174] width 30 height 14
drag, startPoint x: 310, startPoint y: 174, endPoint x: 285, endPoint y: 176, distance: 24.9
click at [285, 176] on tr "[PERSON_NAME] 5873 6576 Designated Bene Plan $201,283.41 8134650" at bounding box center [315, 174] width 532 height 14
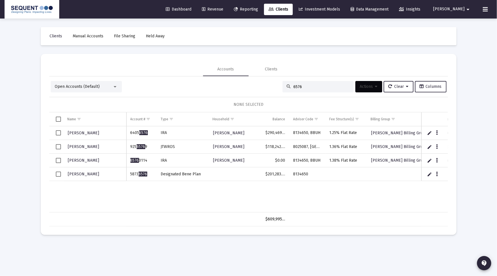
click at [174, 190] on div "[PERSON_NAME] 6405 6576 [PERSON_NAME] [PERSON_NAME] $290,469.51 8134650, BBUH 1…" at bounding box center [315, 169] width 532 height 86
click at [60, 172] on span "Select row" at bounding box center [58, 174] width 5 height 5
click at [369, 84] on span "Actions" at bounding box center [369, 86] width 18 height 5
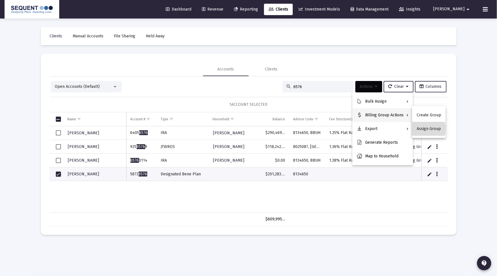
click at [422, 129] on button "Assign Group" at bounding box center [429, 129] width 34 height 14
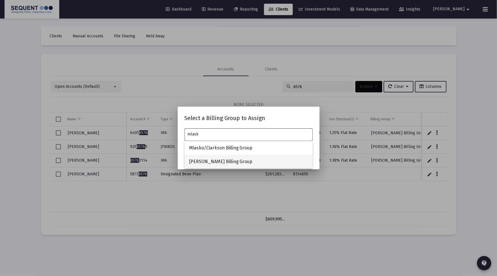
click at [242, 157] on span "[PERSON_NAME] Billing Group" at bounding box center [248, 162] width 119 height 14
type input "[PERSON_NAME] Billing Group"
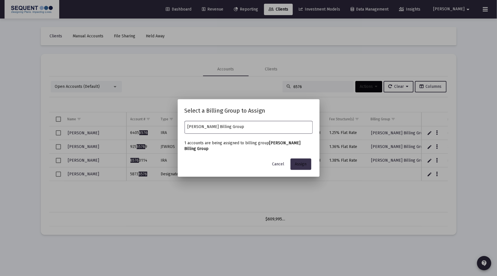
click at [295, 164] on button "Assign" at bounding box center [301, 163] width 21 height 11
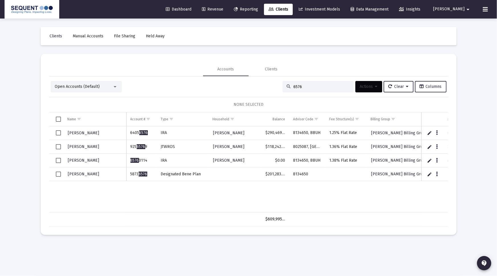
click at [57, 173] on span "Select row" at bounding box center [58, 174] width 5 height 5
click at [439, 174] on button "Data grid" at bounding box center [437, 173] width 5 height 5
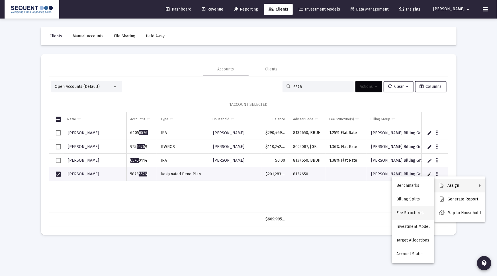
click at [411, 209] on button "Fee Structures" at bounding box center [413, 213] width 42 height 14
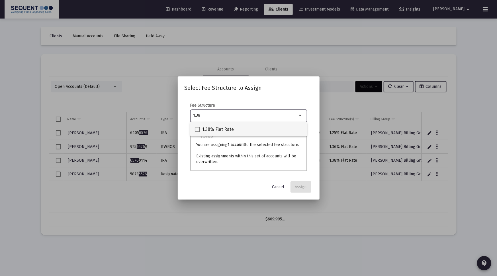
type input "1.38"
click at [219, 129] on span "1.38% Flat Rate" at bounding box center [218, 129] width 32 height 7
click at [198, 132] on input "1.38% Flat Rate" at bounding box center [197, 132] width 0 height 0
checkbox input "true"
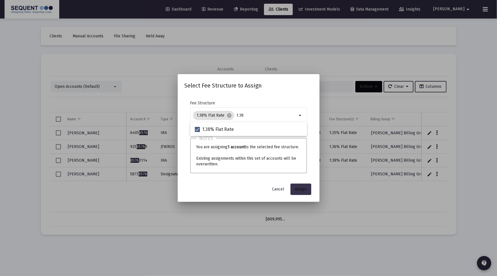
click at [300, 191] on span "Assign" at bounding box center [301, 189] width 12 height 5
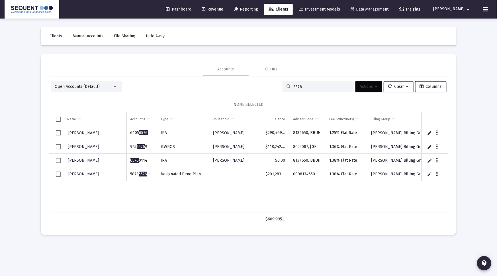
drag, startPoint x: 291, startPoint y: 87, endPoint x: 271, endPoint y: 87, distance: 20.5
click at [271, 87] on div "Open Accounts (Default) 6576 Actions Clear Columns" at bounding box center [249, 86] width 396 height 11
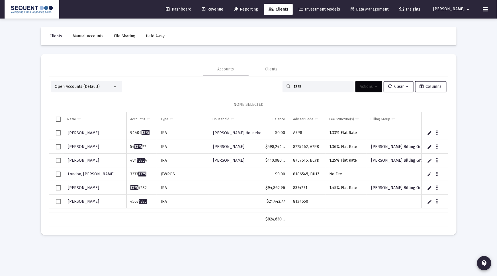
type input "1375"
drag, startPoint x: 152, startPoint y: 204, endPoint x: 127, endPoint y: 204, distance: 24.5
click at [127, 204] on td "4567 1375" at bounding box center [142, 202] width 30 height 14
click at [289, 202] on tr "[PERSON_NAME] 4567 1375 IRA $21,442.77 8134650" at bounding box center [315, 202] width 532 height 14
click at [57, 199] on span "Select row" at bounding box center [58, 201] width 5 height 5
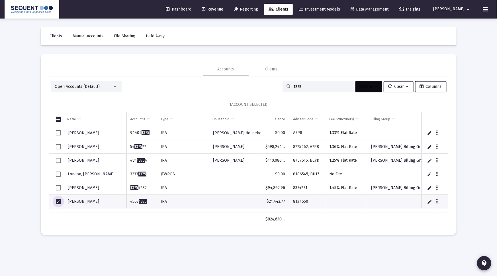
click at [368, 90] on button "Actions" at bounding box center [369, 86] width 27 height 11
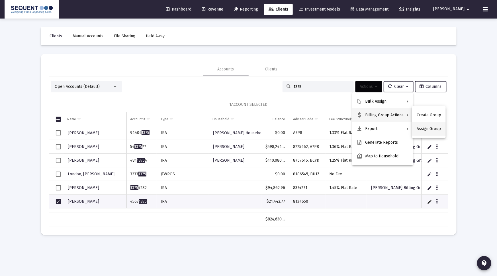
click at [420, 129] on button "Assign Group" at bounding box center [429, 129] width 34 height 14
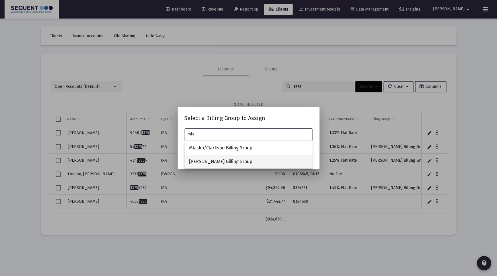
click at [213, 160] on span "[PERSON_NAME] Billing Group" at bounding box center [248, 162] width 119 height 14
type input "[PERSON_NAME] Billing Group"
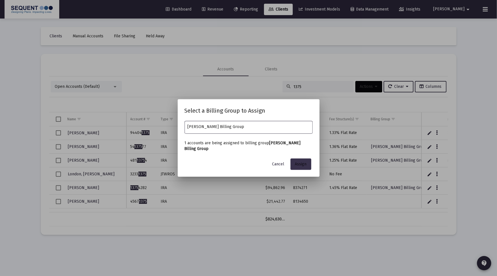
click at [293, 165] on button "Assign" at bounding box center [301, 163] width 21 height 11
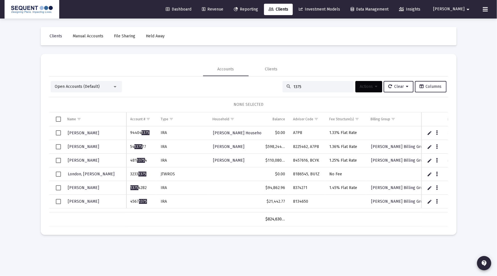
drag, startPoint x: 57, startPoint y: 201, endPoint x: 99, endPoint y: 193, distance: 42.9
click at [58, 201] on span "Select row" at bounding box center [58, 201] width 5 height 5
click at [435, 202] on button "Data grid" at bounding box center [437, 201] width 5 height 5
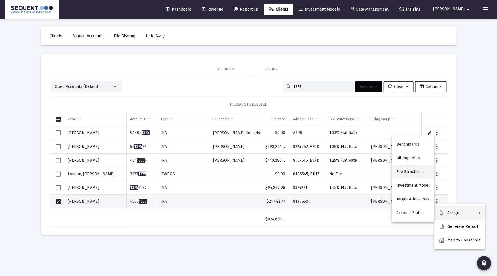
click at [419, 170] on button "Fee Structures" at bounding box center [413, 172] width 42 height 14
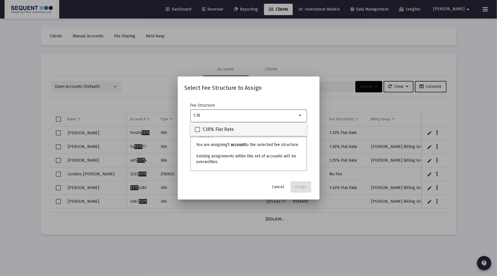
type input "1.38"
click at [265, 129] on div "1.38% Flat Rate" at bounding box center [249, 129] width 108 height 14
checkbox input "true"
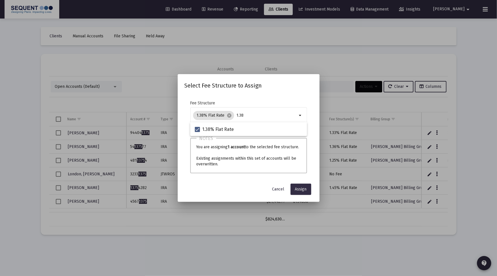
click at [302, 189] on span "Assign" at bounding box center [301, 189] width 12 height 5
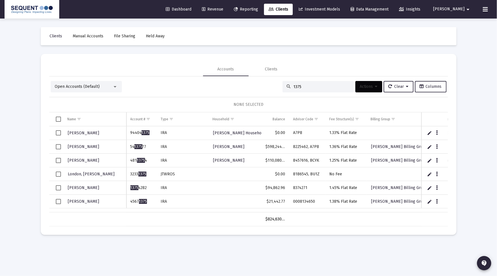
drag, startPoint x: 300, startPoint y: 89, endPoint x: 302, endPoint y: 87, distance: 3.1
click at [283, 89] on div "1375" at bounding box center [318, 86] width 71 height 11
drag, startPoint x: 302, startPoint y: 87, endPoint x: 282, endPoint y: 84, distance: 19.6
click at [283, 84] on div "1375" at bounding box center [318, 86] width 71 height 11
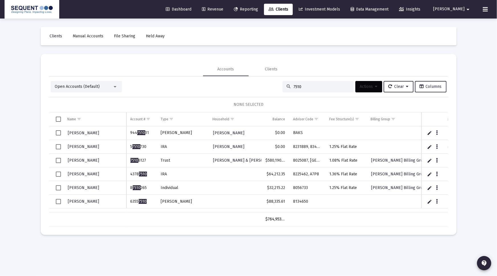
type input "7510"
click at [129, 201] on td "6355 7510" at bounding box center [142, 202] width 30 height 14
click at [55, 200] on td "Data grid" at bounding box center [56, 202] width 14 height 14
drag, startPoint x: 436, startPoint y: 200, endPoint x: 442, endPoint y: 198, distance: 5.7
click at [436, 200] on icon "Data grid" at bounding box center [437, 201] width 2 height 7
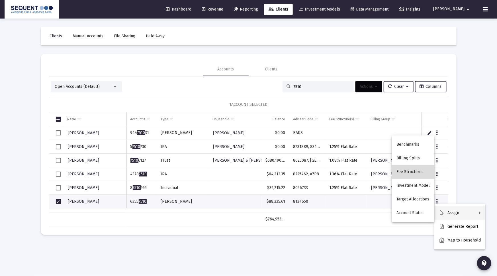
click at [418, 168] on button "Fee Structures" at bounding box center [413, 172] width 42 height 14
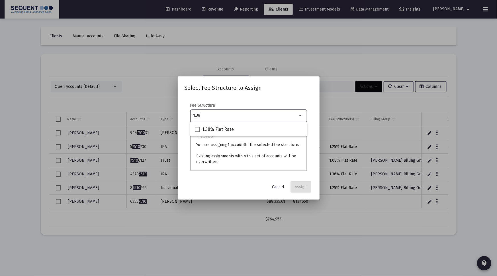
type input "1.38"
click at [281, 129] on div "1.38% Flat Rate" at bounding box center [249, 129] width 108 height 14
checkbox input "true"
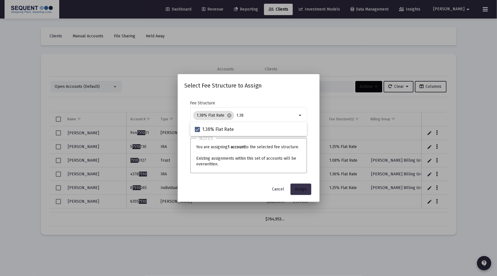
click at [307, 185] on button "Assign" at bounding box center [301, 189] width 21 height 11
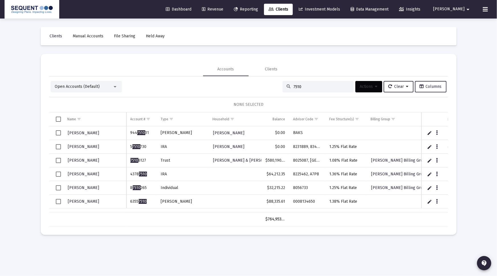
click at [58, 201] on span "Select row" at bounding box center [58, 201] width 5 height 5
click at [376, 88] on icon at bounding box center [376, 87] width 3 height 4
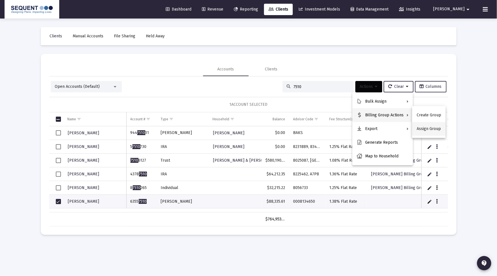
click at [423, 126] on button "Assign Group" at bounding box center [429, 129] width 34 height 14
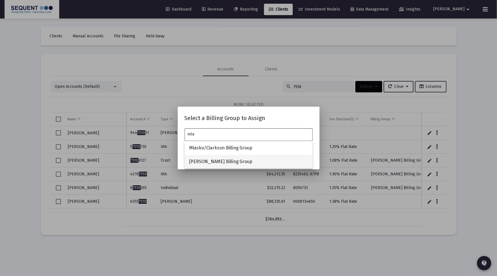
click at [240, 165] on span "[PERSON_NAME] Billing Group" at bounding box center [248, 162] width 119 height 14
type input "[PERSON_NAME] Billing Group"
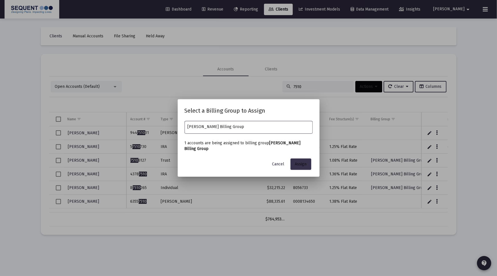
click at [305, 167] on button "Assign" at bounding box center [301, 163] width 21 height 11
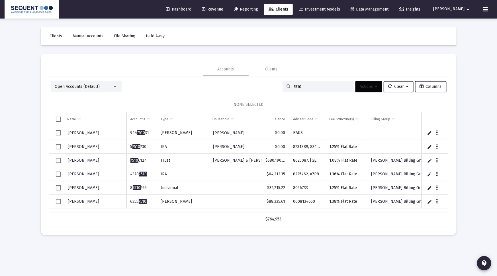
click at [263, 86] on div "Open Accounts (Default) 7510 Actions Clear Columns" at bounding box center [249, 86] width 396 height 11
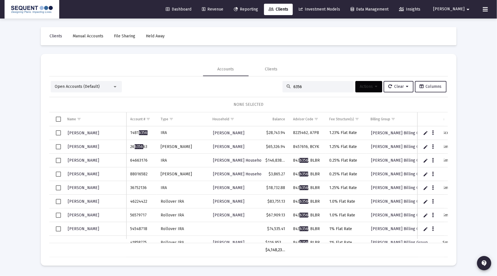
type input "6356"
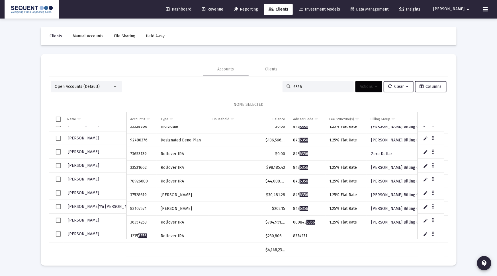
scroll to position [612, 0]
drag, startPoint x: 135, startPoint y: 233, endPoint x: 129, endPoint y: 233, distance: 5.7
click at [129, 233] on td "1235 6356" at bounding box center [142, 236] width 30 height 14
drag, startPoint x: 296, startPoint y: 232, endPoint x: 292, endPoint y: 232, distance: 4.0
click at [292, 232] on td "8374271" at bounding box center [307, 236] width 36 height 14
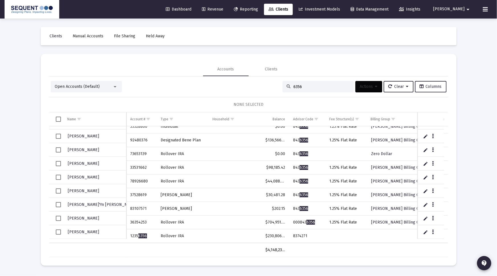
click at [56, 231] on span "Select row" at bounding box center [58, 231] width 5 height 5
click at [368, 88] on span "Actions" at bounding box center [369, 86] width 18 height 5
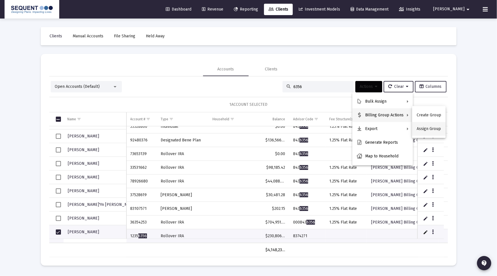
click at [423, 132] on button "Assign Group" at bounding box center [429, 129] width 34 height 14
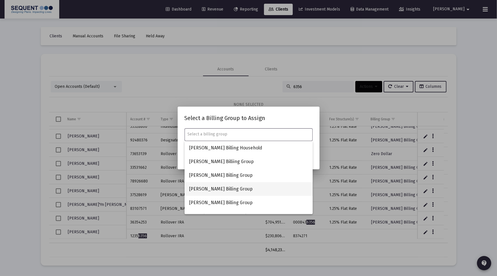
click at [225, 191] on span "[PERSON_NAME] Billing Group" at bounding box center [248, 189] width 119 height 14
type input "[PERSON_NAME] Billing Group"
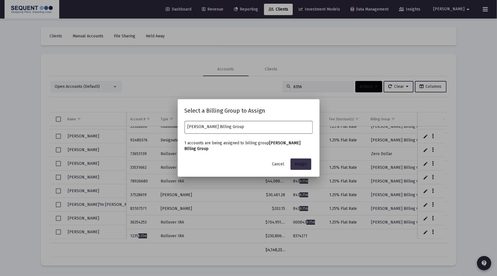
click at [308, 164] on button "Assign" at bounding box center [301, 163] width 21 height 11
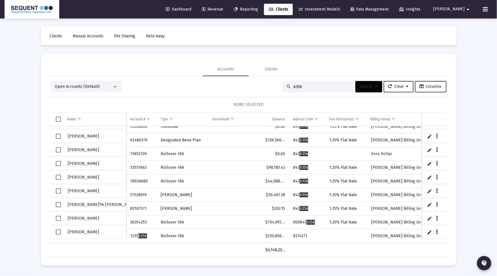
click at [437, 231] on icon "Data grid" at bounding box center [437, 232] width 2 height 7
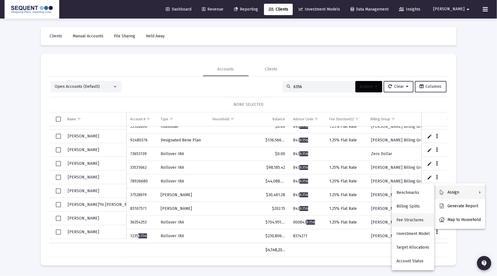
click at [419, 216] on button "Fee Structures" at bounding box center [413, 220] width 42 height 14
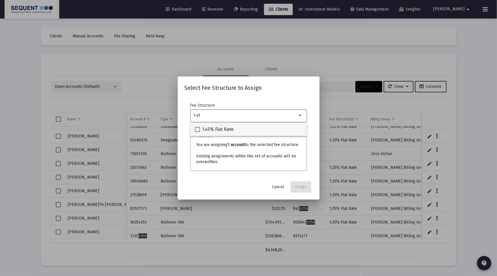
type input "1.45"
click at [266, 129] on div "1.45% Flat Rate" at bounding box center [249, 129] width 108 height 14
checkbox input "true"
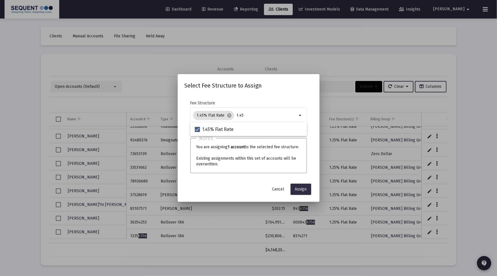
click at [302, 192] on button "Assign" at bounding box center [301, 189] width 21 height 11
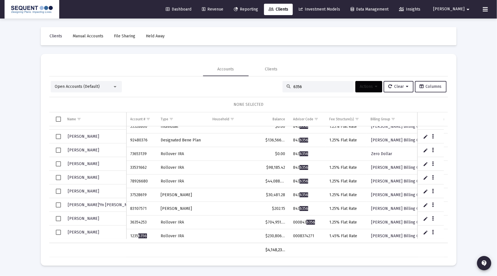
click at [307, 74] on div "Accounts Clients" at bounding box center [248, 69] width 399 height 14
click at [270, 84] on div "Open Accounts (Default) 6356 Actions Clear Columns" at bounding box center [249, 86] width 396 height 11
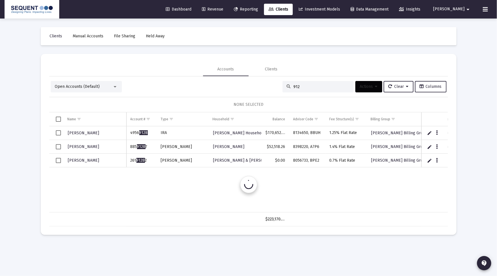
scroll to position [0, 0]
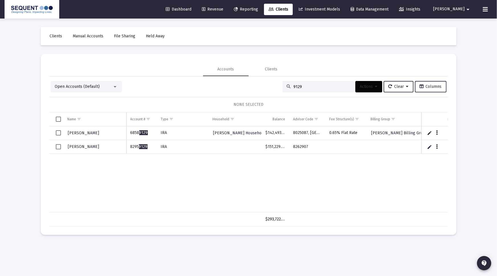
type input "9129"
click at [151, 147] on td "8295 9129" at bounding box center [142, 147] width 30 height 14
drag, startPoint x: 142, startPoint y: 145, endPoint x: 131, endPoint y: 146, distance: 11.7
click at [131, 146] on td "8295 9129" at bounding box center [142, 147] width 30 height 14
drag, startPoint x: 300, startPoint y: 146, endPoint x: 292, endPoint y: 147, distance: 7.2
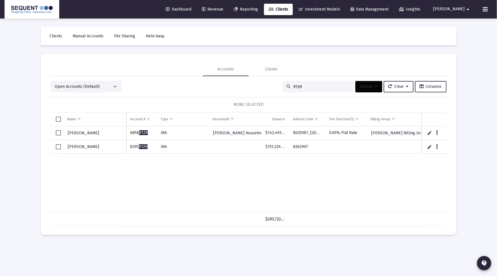
click at [292, 147] on td "8262907" at bounding box center [307, 147] width 36 height 14
click at [57, 145] on span "Select row" at bounding box center [58, 146] width 5 height 5
click at [361, 85] on span "Actions" at bounding box center [369, 86] width 18 height 5
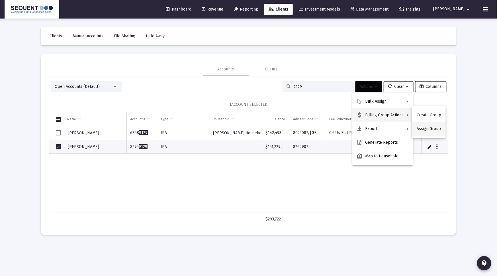
click at [423, 127] on button "Assign Group" at bounding box center [429, 129] width 34 height 14
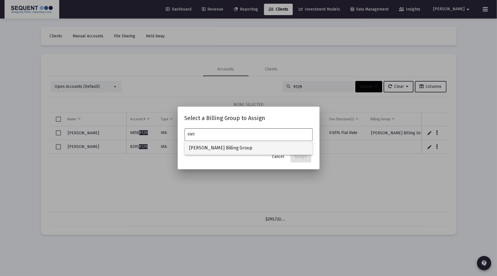
click at [230, 146] on span "[PERSON_NAME] Billing Group" at bounding box center [248, 148] width 119 height 14
type input "[PERSON_NAME] Billing Group"
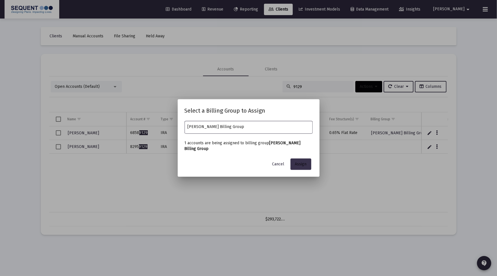
click at [297, 162] on span "Assign" at bounding box center [301, 164] width 12 height 5
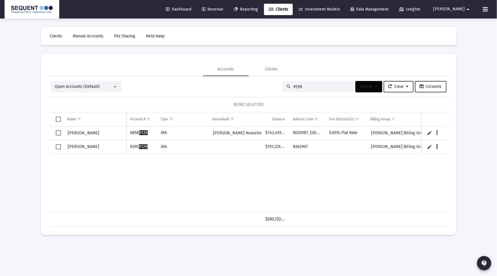
click at [439, 147] on button "Data grid" at bounding box center [437, 146] width 5 height 5
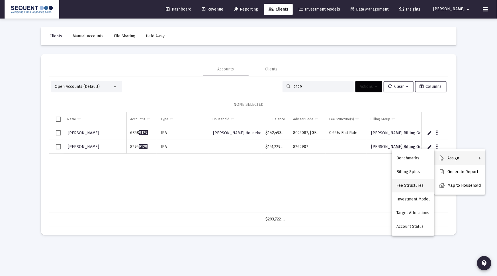
click at [420, 188] on button "Fee Structures" at bounding box center [413, 186] width 42 height 14
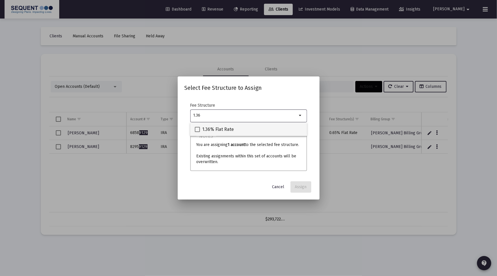
type input "1.36"
click at [219, 130] on span "1.36% Flat Rate" at bounding box center [218, 129] width 32 height 7
click at [198, 132] on input "1.36% Flat Rate" at bounding box center [197, 132] width 0 height 0
checkbox input "true"
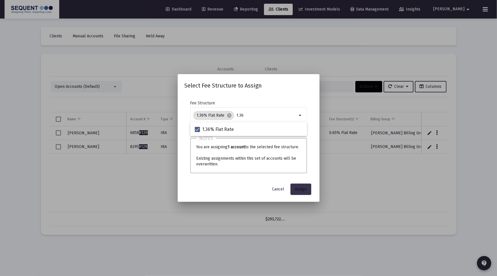
click at [297, 190] on span "Assign" at bounding box center [301, 189] width 12 height 5
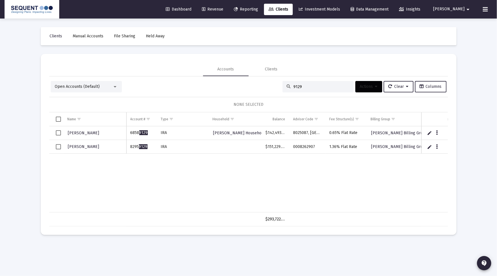
drag, startPoint x: 289, startPoint y: 90, endPoint x: 287, endPoint y: 85, distance: 5.2
click at [243, 85] on div "Open Accounts (Default) 9129 Actions Clear Columns" at bounding box center [249, 86] width 396 height 11
drag, startPoint x: 287, startPoint y: 85, endPoint x: 300, endPoint y: 84, distance: 12.6
click at [288, 85] on icon at bounding box center [289, 87] width 4 height 4
drag, startPoint x: 306, startPoint y: 85, endPoint x: 277, endPoint y: 85, distance: 29.1
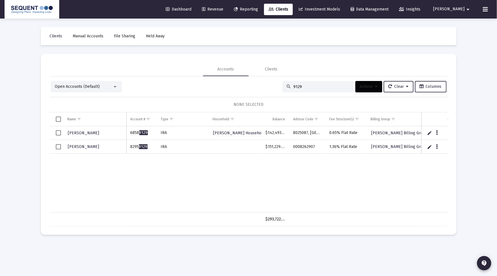
click at [277, 85] on div "Open Accounts (Default) 9129 Actions Clear Columns" at bounding box center [249, 86] width 396 height 11
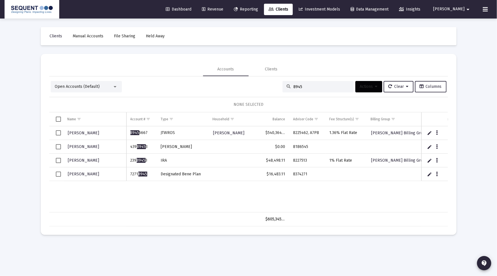
type input "8945"
drag, startPoint x: 137, startPoint y: 176, endPoint x: 128, endPoint y: 174, distance: 9.3
click at [128, 174] on td "7271 8945" at bounding box center [142, 174] width 30 height 14
drag, startPoint x: 313, startPoint y: 174, endPoint x: 292, endPoint y: 174, distance: 20.5
click at [292, 174] on td "8374271" at bounding box center [307, 174] width 36 height 14
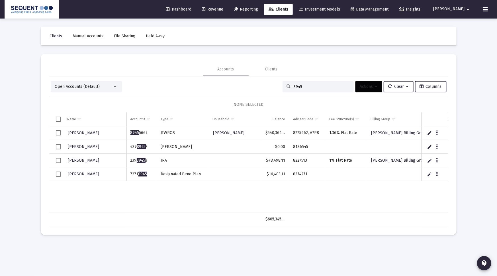
click at [152, 200] on div "[PERSON_NAME] 8945 5667 JTWROS [PERSON_NAME] $540,364.23 8225462, A7P8 1.36% Fl…" at bounding box center [315, 169] width 532 height 86
click at [437, 172] on icon "Data grid" at bounding box center [437, 174] width 2 height 7
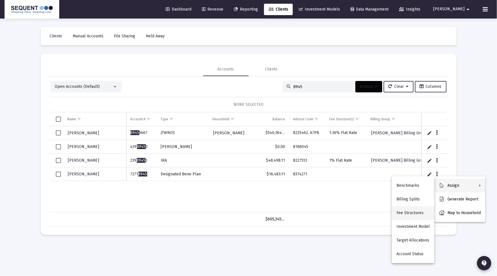
click at [408, 210] on button "Fee Structures" at bounding box center [413, 213] width 42 height 14
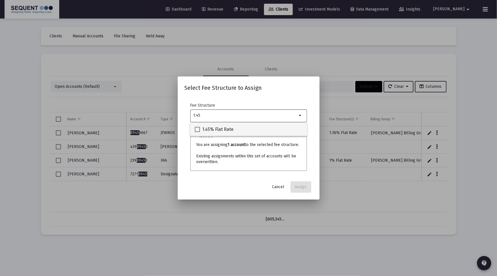
type input "1.45"
click at [274, 135] on div "1.45% Flat Rate" at bounding box center [249, 129] width 108 height 14
checkbox input "true"
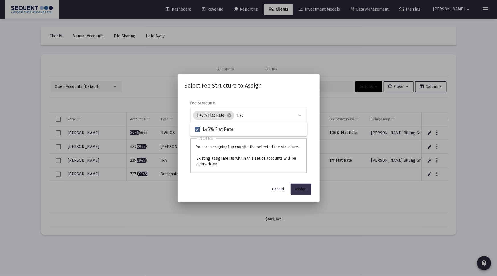
click at [305, 185] on button "Assign" at bounding box center [301, 189] width 21 height 11
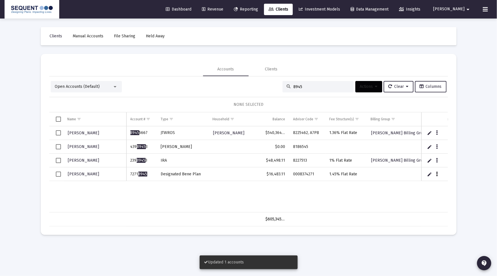
click at [438, 174] on icon "Data grid" at bounding box center [437, 174] width 2 height 7
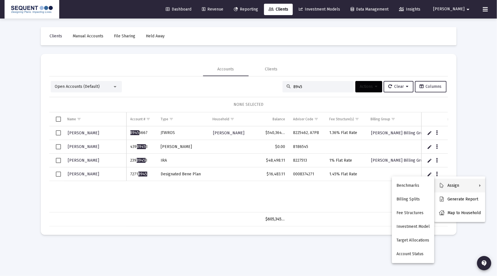
click at [61, 174] on div at bounding box center [248, 138] width 497 height 276
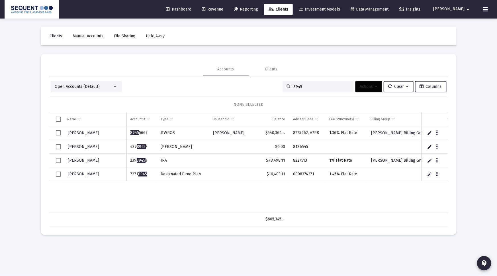
click at [58, 175] on span "Select row" at bounding box center [58, 174] width 5 height 5
click at [363, 89] on button "Actions" at bounding box center [369, 86] width 27 height 11
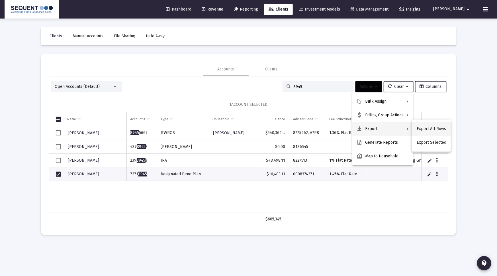
click at [415, 128] on button "Export All Rows" at bounding box center [431, 129] width 39 height 14
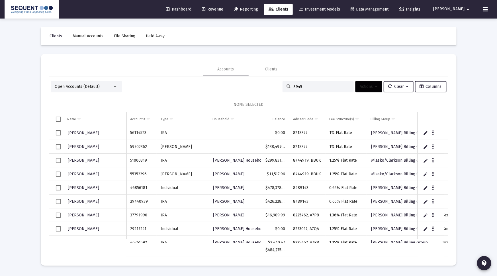
click at [305, 88] on input "8945" at bounding box center [322, 86] width 56 height 5
drag, startPoint x: 306, startPoint y: 85, endPoint x: 262, endPoint y: 88, distance: 44.5
click at [262, 88] on div "Open Accounts (Default) 8945 Actions Clear Columns" at bounding box center [249, 86] width 396 height 11
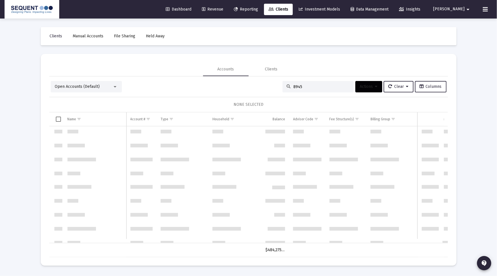
scroll to position [700, 0]
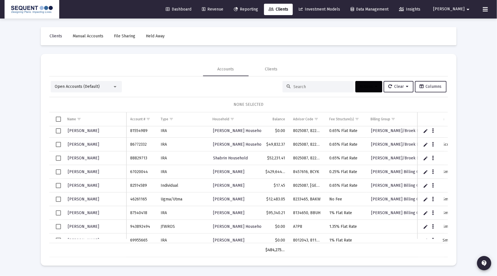
click at [373, 90] on button "Actions" at bounding box center [369, 86] width 27 height 11
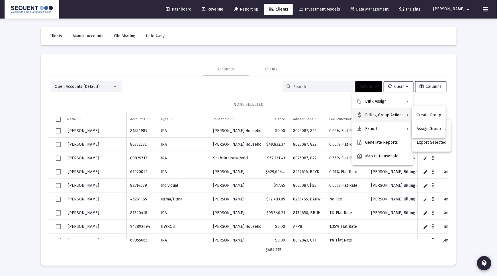
click at [314, 96] on div at bounding box center [248, 138] width 497 height 276
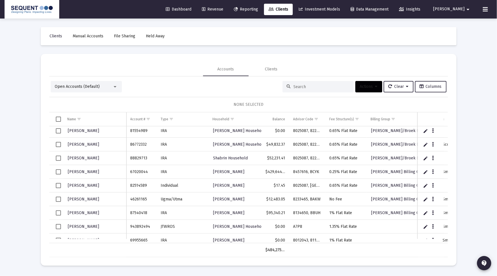
click at [299, 88] on input at bounding box center [322, 86] width 56 height 5
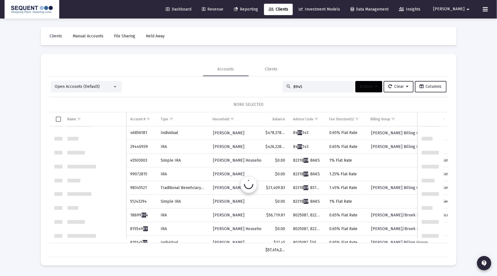
scroll to position [0, 0]
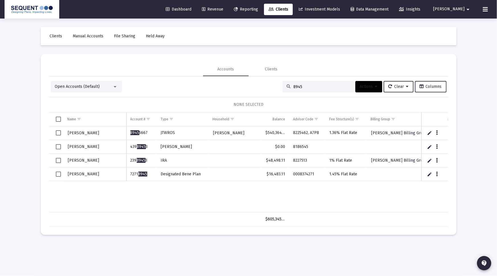
type input "8945"
click at [58, 173] on span "Select row" at bounding box center [58, 174] width 5 height 5
click at [375, 85] on icon at bounding box center [376, 87] width 3 height 4
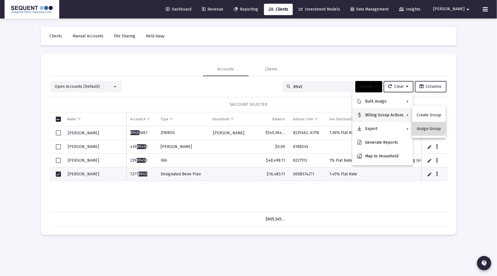
click at [428, 127] on button "Assign Group" at bounding box center [429, 129] width 34 height 14
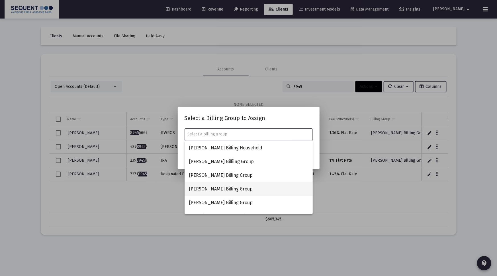
click at [237, 185] on span "[PERSON_NAME] Billing Group" at bounding box center [248, 189] width 119 height 14
type input "[PERSON_NAME] Billing Group"
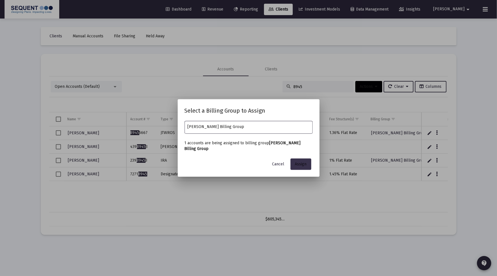
click at [310, 162] on button "Assign" at bounding box center [301, 163] width 21 height 11
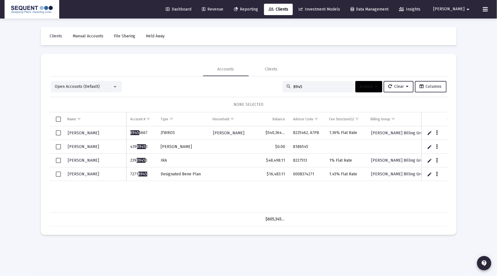
click at [294, 86] on input "8945" at bounding box center [322, 86] width 56 height 5
click at [303, 86] on input "8945" at bounding box center [322, 86] width 56 height 5
drag, startPoint x: 305, startPoint y: 88, endPoint x: 277, endPoint y: 85, distance: 28.0
click at [277, 85] on div "Open Accounts (Default) 8945 Actions Clear Columns" at bounding box center [249, 86] width 396 height 11
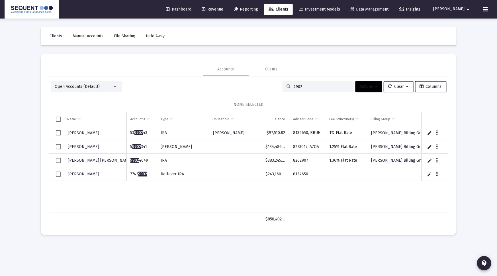
type input "9902"
drag, startPoint x: 149, startPoint y: 174, endPoint x: 129, endPoint y: 176, distance: 19.7
click at [129, 176] on td "7742 9902" at bounding box center [142, 174] width 30 height 14
click at [289, 174] on td "8134650" at bounding box center [307, 174] width 36 height 14
click at [57, 174] on span "Select row" at bounding box center [58, 174] width 5 height 5
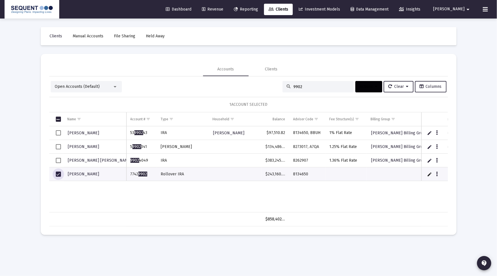
click at [371, 85] on span "Actions" at bounding box center [369, 86] width 18 height 5
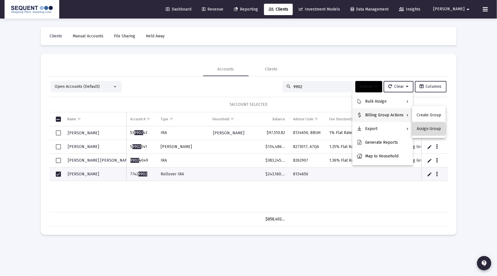
click at [427, 129] on button "Assign Group" at bounding box center [429, 129] width 34 height 14
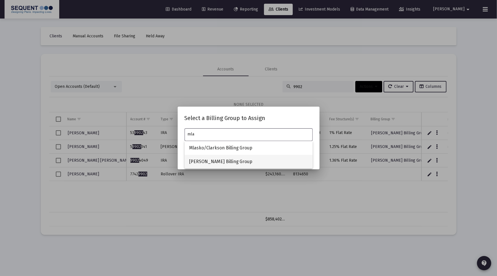
click at [217, 157] on span "[PERSON_NAME] Billing Group" at bounding box center [248, 162] width 119 height 14
type input "[PERSON_NAME] Billing Group"
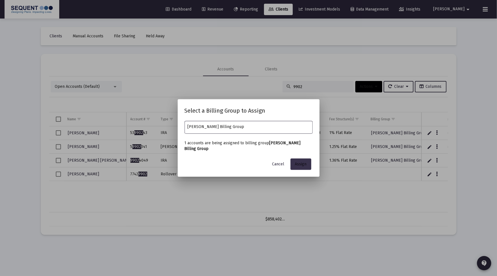
click at [302, 165] on span "Assign" at bounding box center [301, 164] width 12 height 5
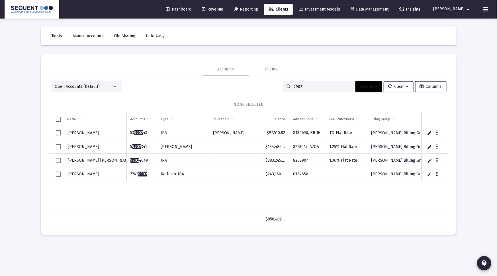
click at [435, 174] on button "Data grid" at bounding box center [437, 173] width 5 height 5
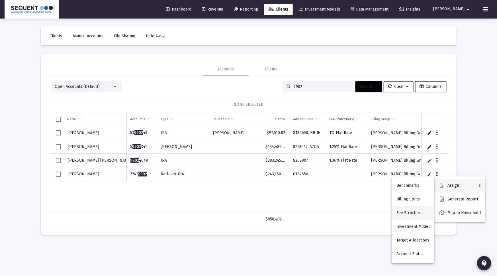
click at [413, 209] on button "Fee Structures" at bounding box center [413, 213] width 42 height 14
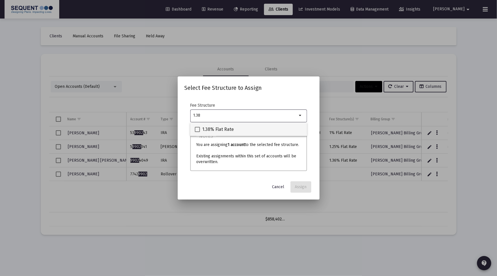
type input "1.38"
click at [284, 133] on div "1.38% Flat Rate" at bounding box center [249, 129] width 108 height 14
checkbox input "true"
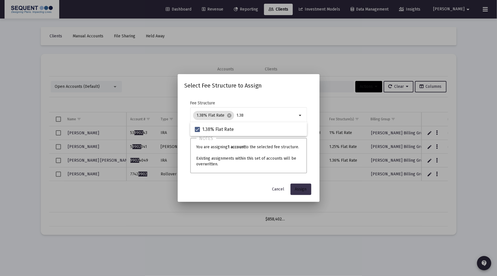
click at [300, 189] on span "Assign" at bounding box center [301, 189] width 12 height 5
